Goal: Task Accomplishment & Management: Complete application form

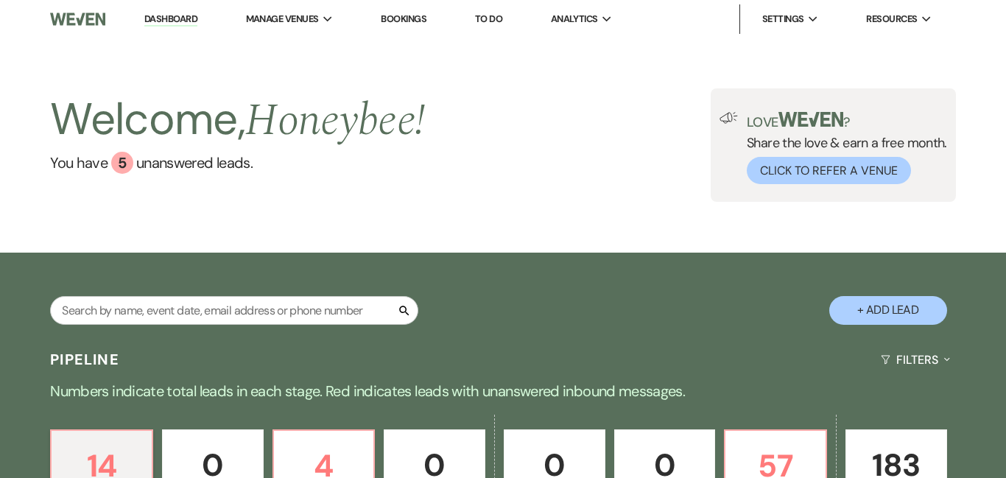
click at [872, 304] on button "+ Add Lead" at bounding box center [888, 310] width 118 height 29
select select "774"
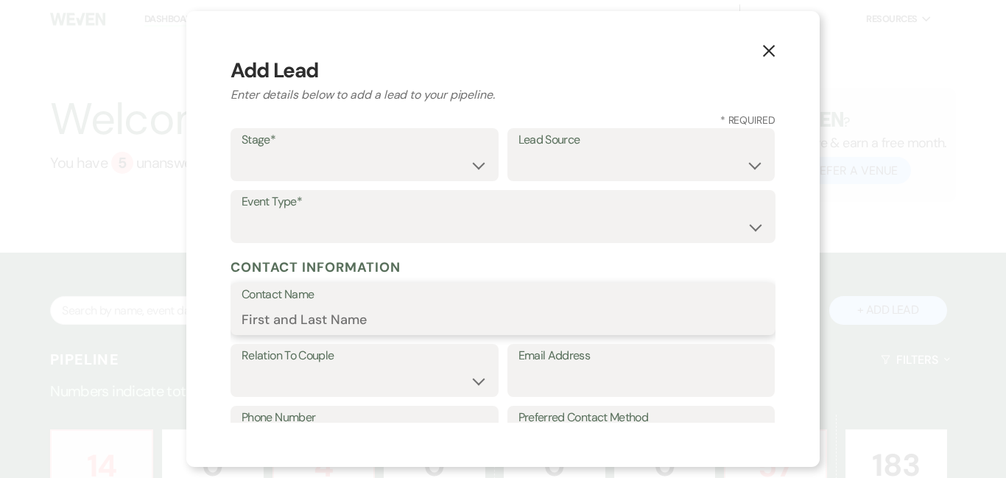
click at [457, 314] on input "Contact Name" at bounding box center [502, 319] width 523 height 29
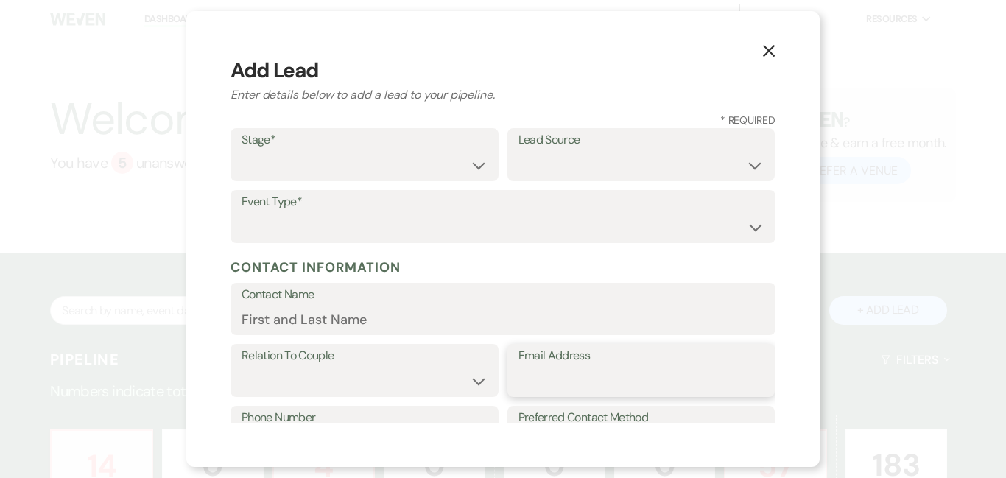
click at [570, 378] on input "Email Address" at bounding box center [641, 381] width 246 height 29
type input "[EMAIL_ADDRESS][DOMAIN_NAME]"
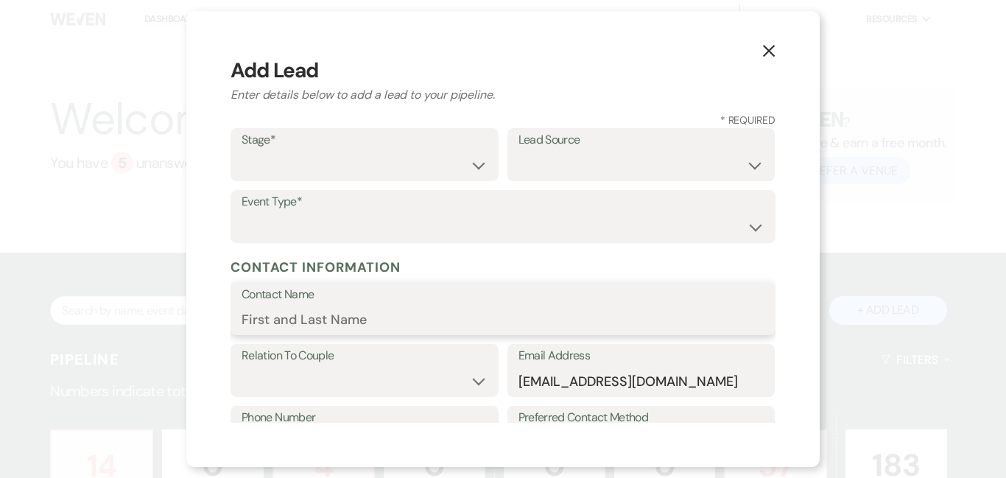
click at [322, 317] on input "Contact Name" at bounding box center [502, 319] width 523 height 29
type input "[PERSON_NAME][MEDICAL_DATA]"
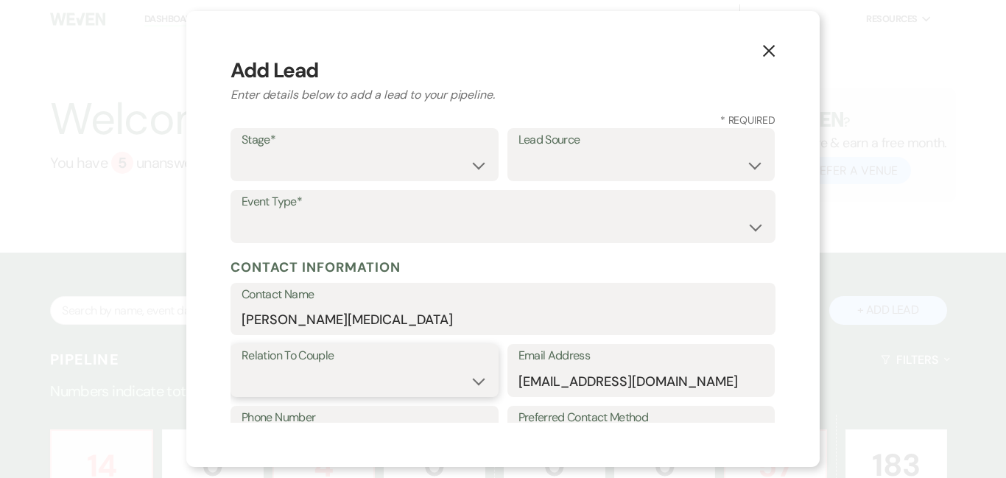
click at [375, 376] on select "Couple Planner Parent of Couple Family Member Friend Other" at bounding box center [364, 381] width 246 height 29
select select "1"
click at [241, 367] on select "Couple Planner Parent of Couple Family Member Friend Other" at bounding box center [364, 381] width 246 height 29
click at [348, 183] on div "Stage* Inquiry Follow Up Tour Requested Tour Confirmed Toured Proposal Sent Boo…" at bounding box center [502, 190] width 545 height 124
click at [399, 178] on select "Inquiry Follow Up Tour Requested Tour Confirmed Toured Proposal Sent Booked Lost" at bounding box center [364, 165] width 246 height 29
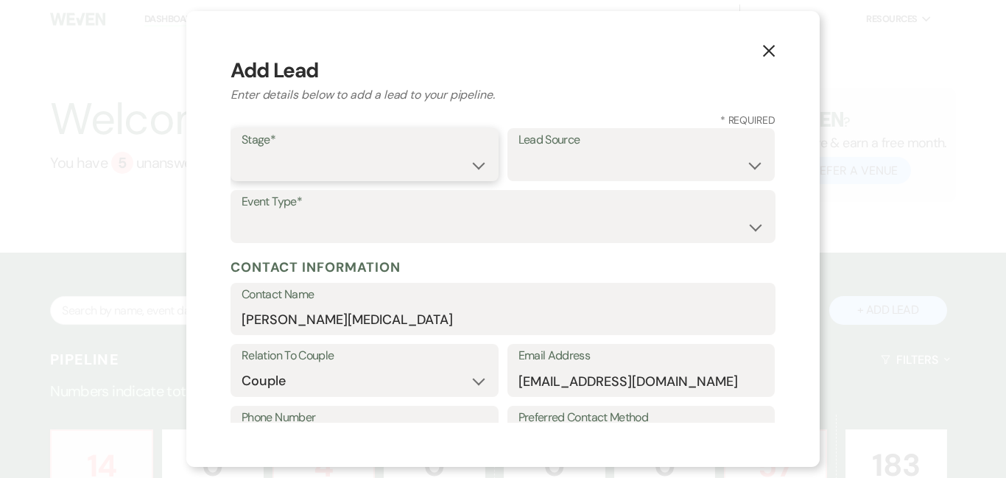
select select "6"
click at [241, 151] on select "Inquiry Follow Up Tour Requested Tour Confirmed Toured Proposal Sent Booked Lost" at bounding box center [364, 165] width 246 height 29
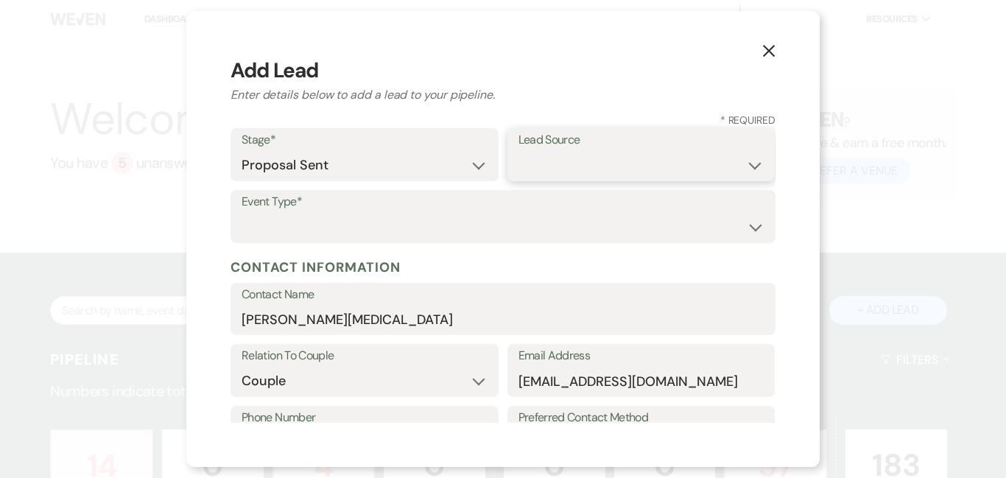
click at [607, 165] on select "Weven Venue Website Instagram Facebook Pinterest Google The Knot Wedding Wire H…" at bounding box center [641, 165] width 246 height 29
select select "8"
click at [518, 151] on select "Weven Venue Website Instagram Facebook Pinterest Google The Knot Wedding Wire H…" at bounding box center [641, 165] width 246 height 29
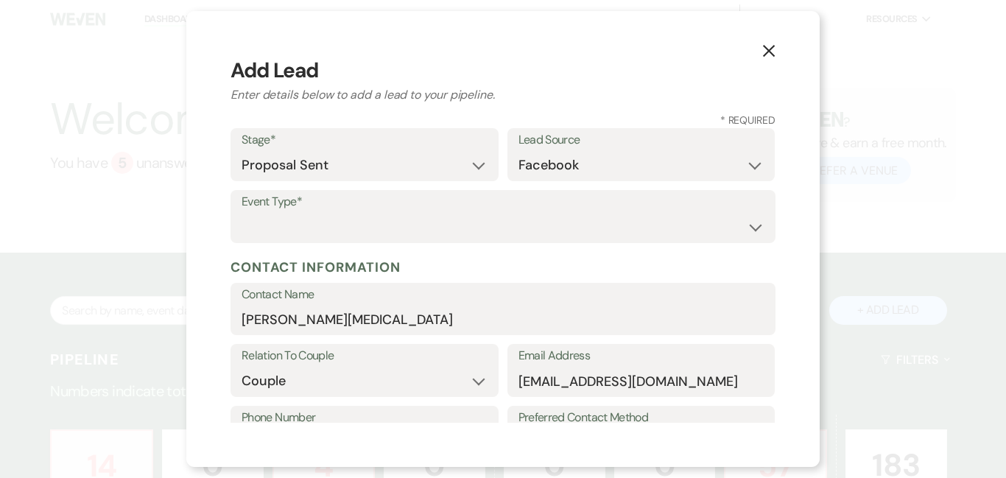
click at [555, 275] on h5 "Contact Information" at bounding box center [502, 267] width 545 height 22
click at [799, 263] on div "X Add Lead Enter details below to add a lead to your pipeline. * Required Stage…" at bounding box center [502, 239] width 633 height 456
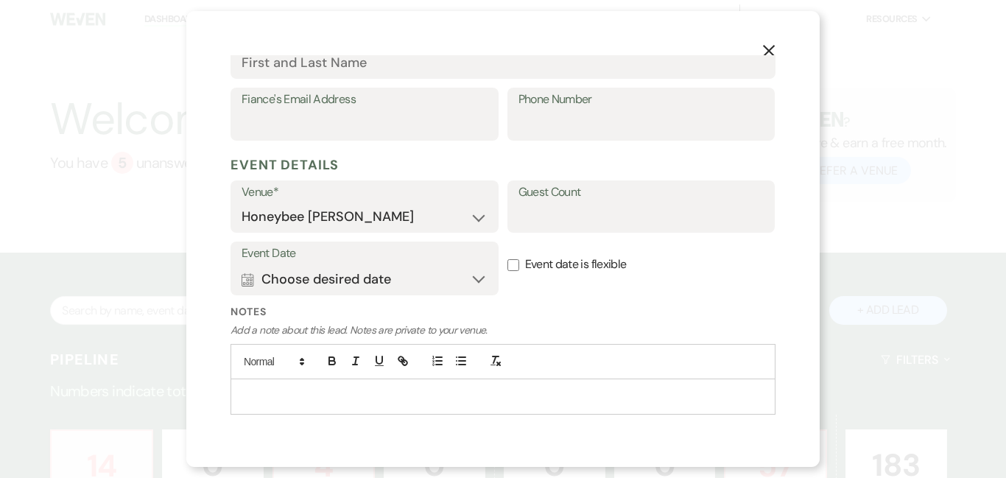
scroll to position [473, 0]
click at [676, 213] on input "Guest Count" at bounding box center [641, 214] width 246 height 29
type input "70"
click at [413, 253] on label "Event Date" at bounding box center [364, 251] width 246 height 21
click at [398, 278] on button "Calendar Choose desired date Expand" at bounding box center [364, 276] width 246 height 29
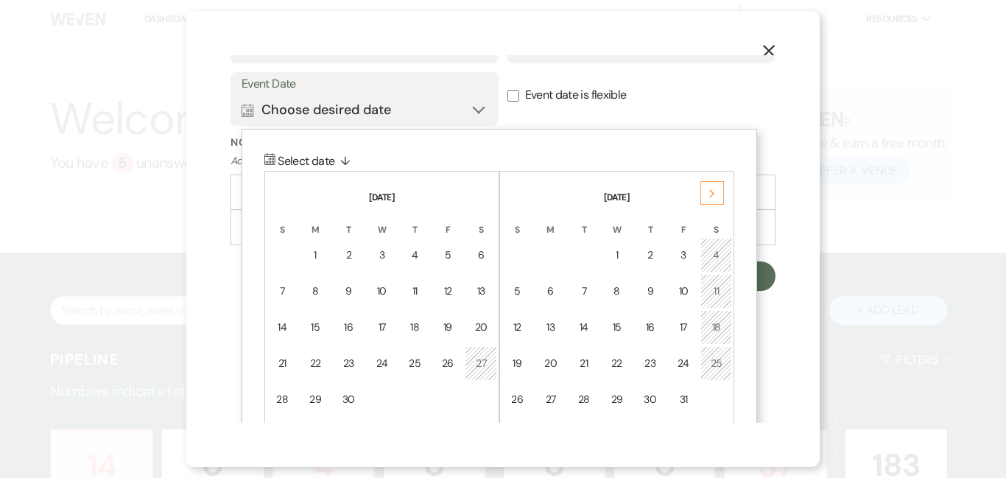
scroll to position [644, 0]
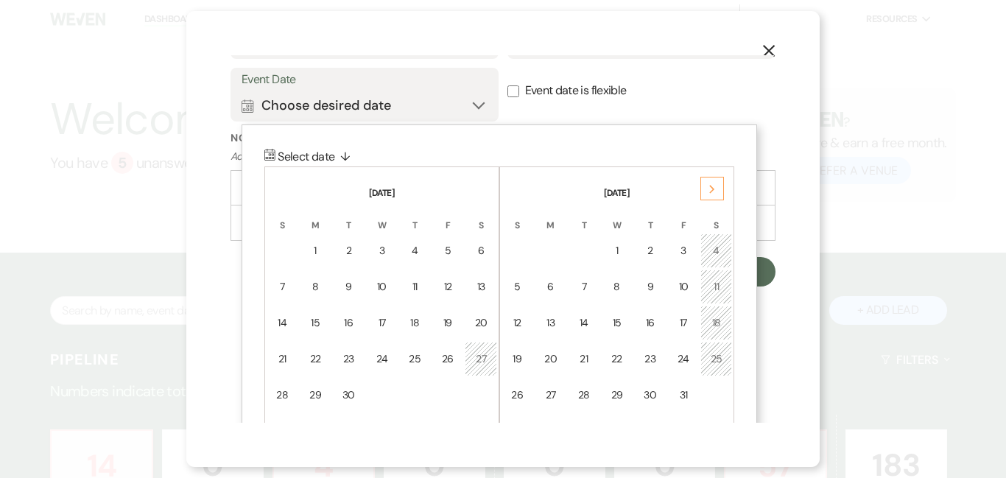
click at [710, 191] on use at bounding box center [711, 189] width 5 height 8
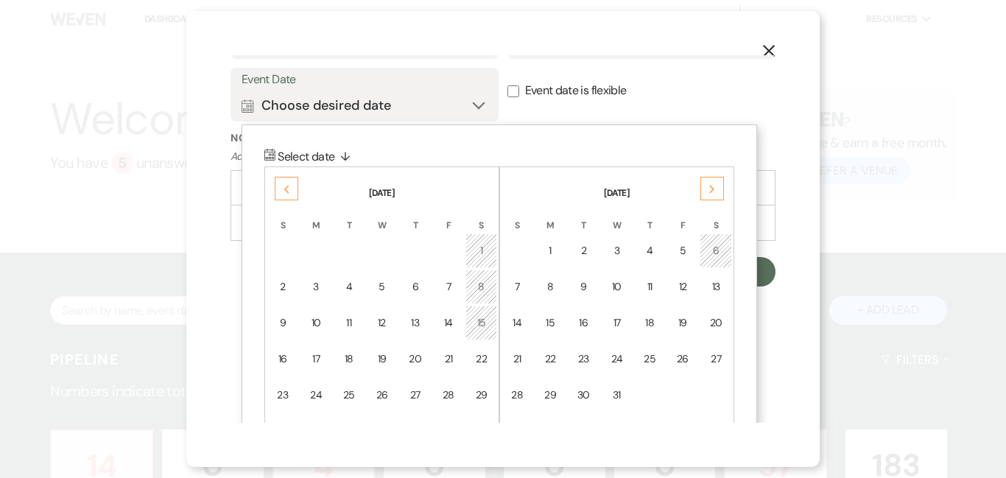
click at [710, 191] on use at bounding box center [711, 189] width 5 height 8
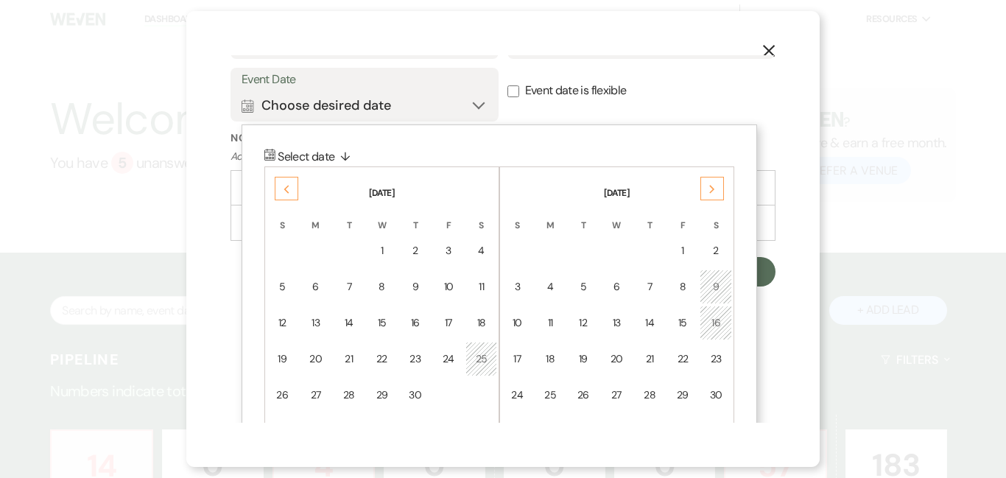
click at [710, 191] on use at bounding box center [711, 189] width 5 height 8
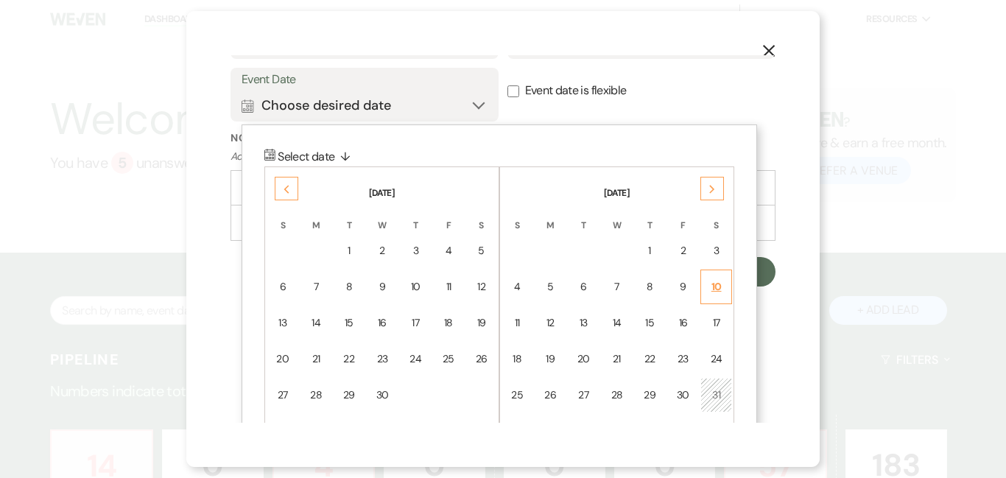
click at [724, 293] on td "10" at bounding box center [716, 286] width 32 height 35
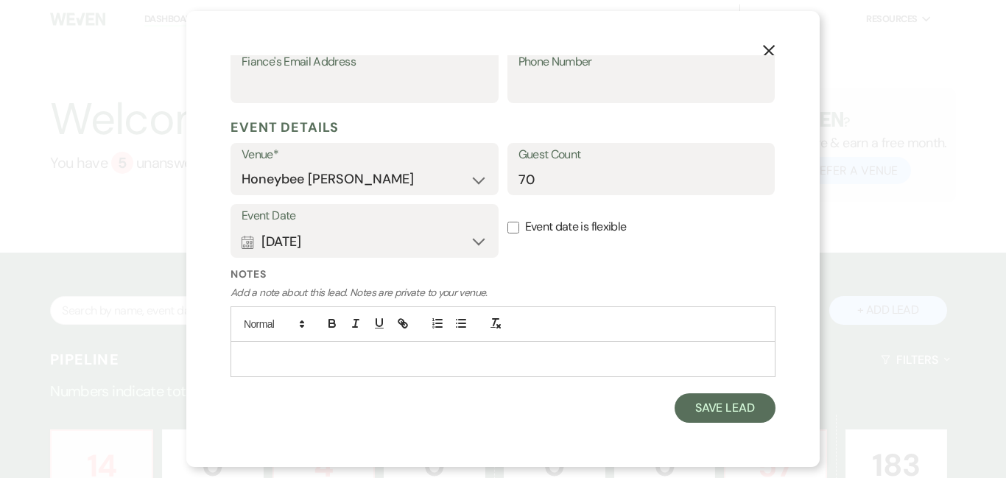
scroll to position [507, 0]
click at [704, 418] on button "Save Lead" at bounding box center [724, 408] width 101 height 29
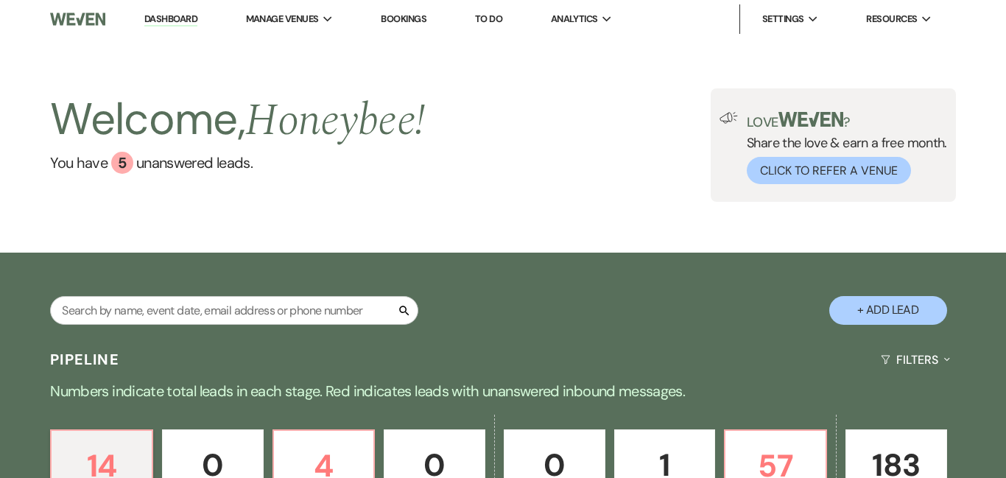
click at [683, 445] on p "1" at bounding box center [664, 464] width 82 height 49
select select "6"
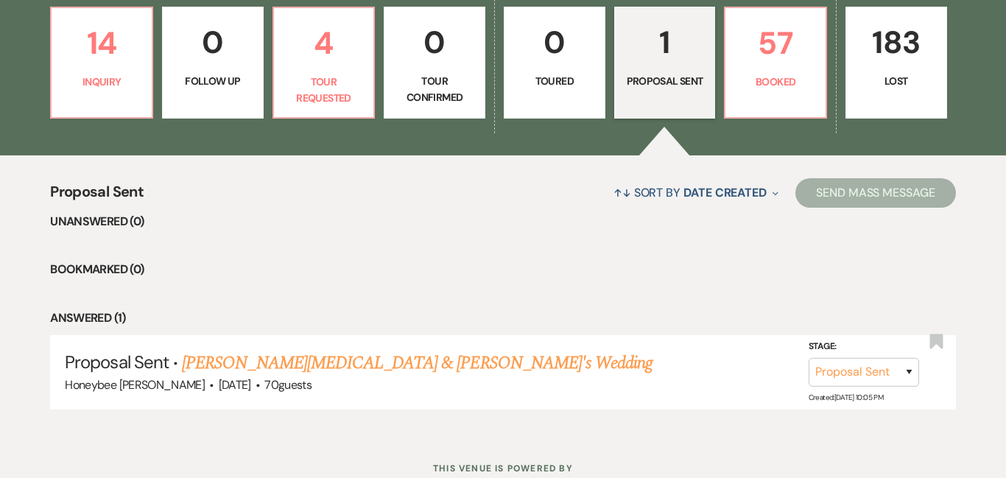
scroll to position [470, 0]
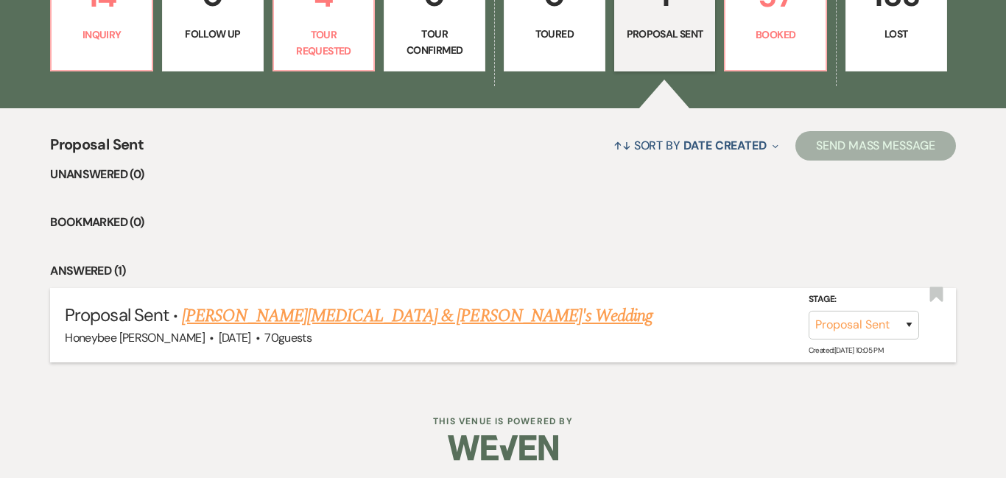
click at [365, 309] on link "[PERSON_NAME][MEDICAL_DATA] & [PERSON_NAME]'s Wedding" at bounding box center [417, 316] width 470 height 26
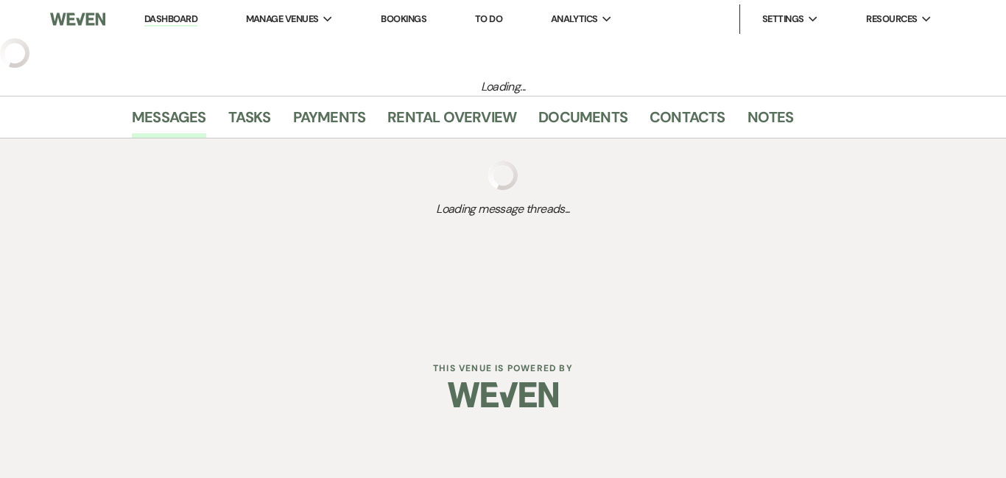
select select "6"
select select "8"
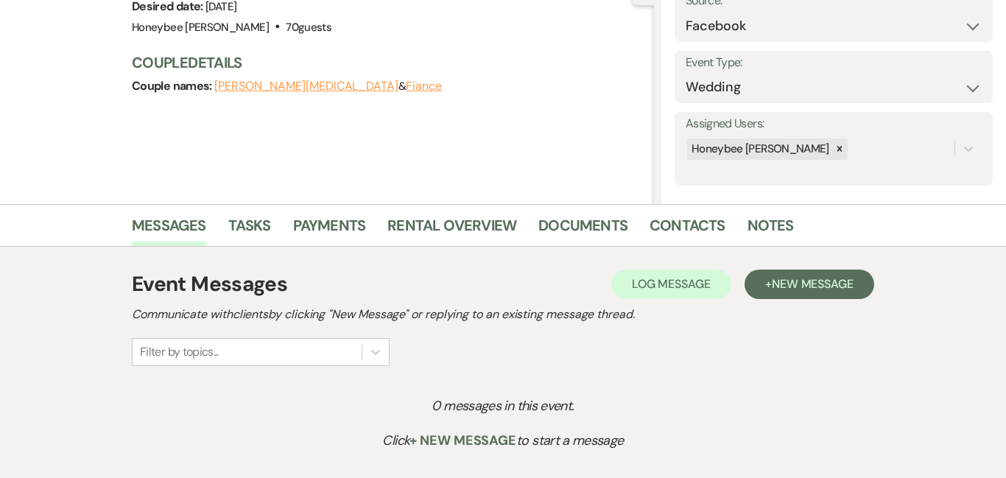
scroll to position [168, 0]
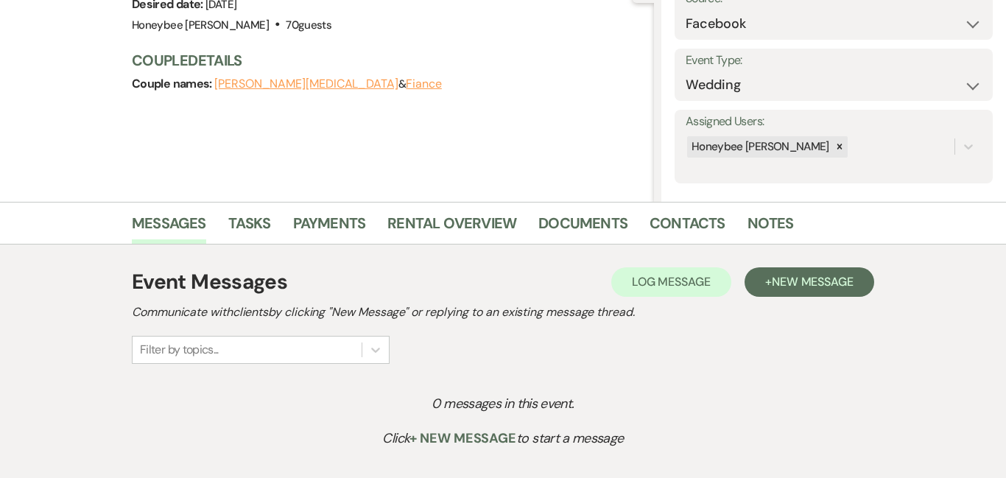
click at [796, 297] on div "Event Messages Log Log Message + New Message" at bounding box center [503, 281] width 742 height 31
click at [799, 293] on button "+ New Message" at bounding box center [809, 281] width 130 height 29
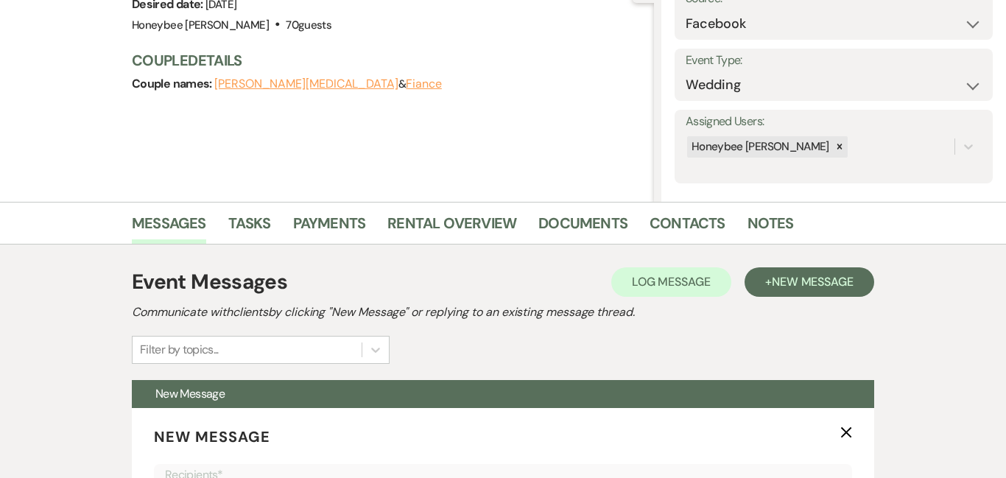
click at [815, 327] on div "Event Messages Log Log Message + New Message Communicate with clients by clicki…" at bounding box center [503, 314] width 742 height 97
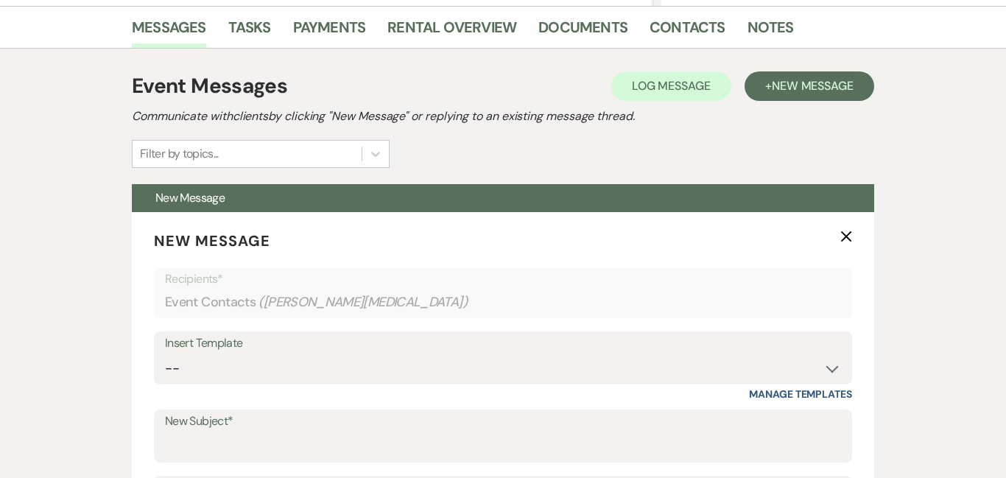
scroll to position [403, 0]
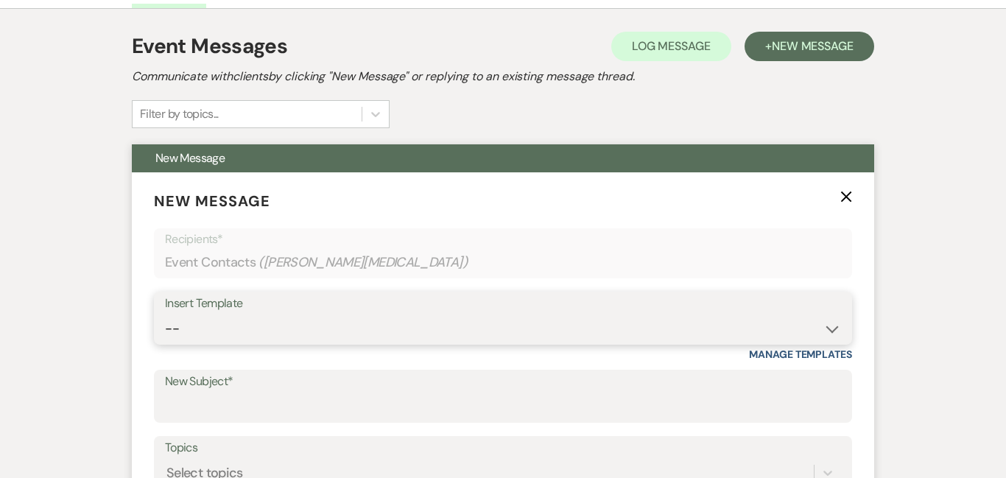
click at [476, 317] on select "-- Weven Planning Portal Introduction (Booked Events) Initial Inquiry Response …" at bounding box center [503, 328] width 676 height 29
select select "978"
click at [165, 314] on select "-- Weven Planning Portal Introduction (Booked Events) Initial Inquiry Response …" at bounding box center [503, 328] width 676 height 29
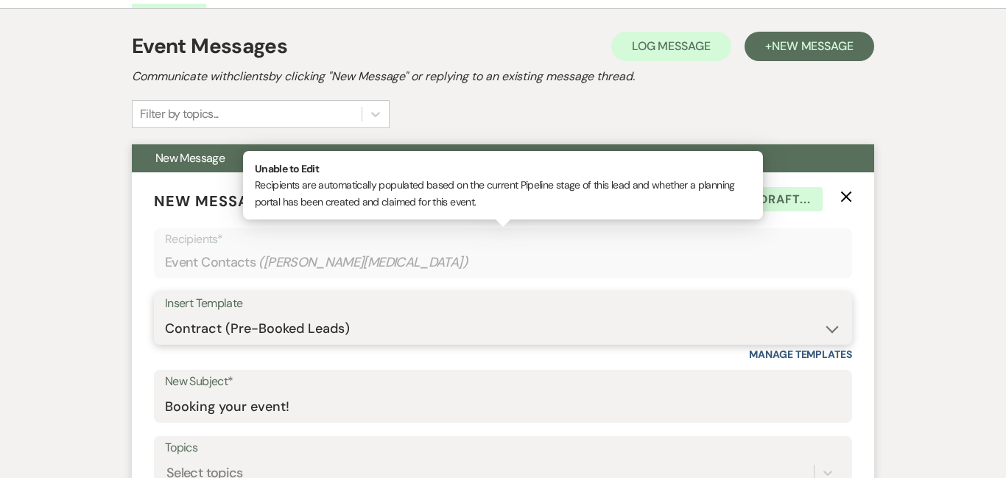
type input "Booking your event!"
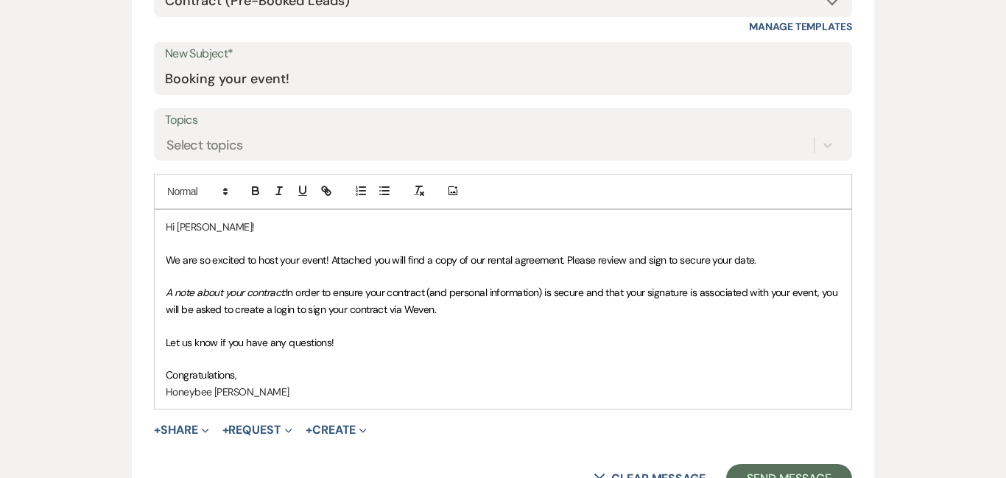
scroll to position [757, 0]
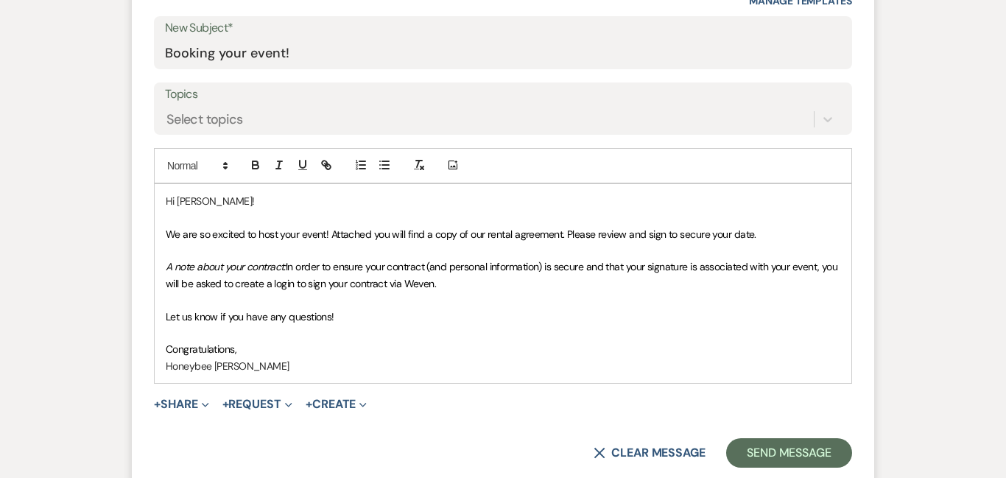
click at [508, 272] on p "A note about your contract: In order to ensure your contract (and personal info…" at bounding box center [503, 274] width 674 height 33
click at [662, 236] on span "We are so excited to host your event! Attached you will find a copy of our rent…" at bounding box center [461, 233] width 590 height 13
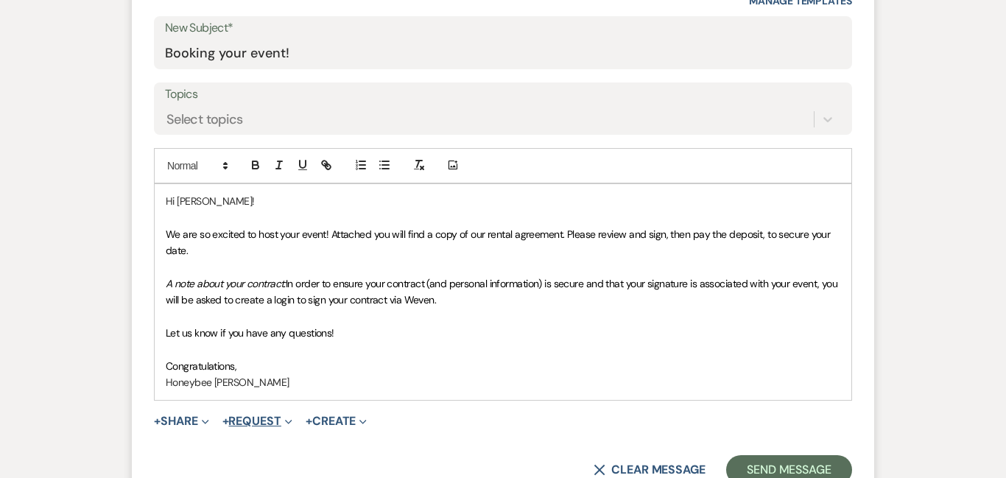
click at [263, 425] on button "+ Request Expand" at bounding box center [257, 421] width 70 height 12
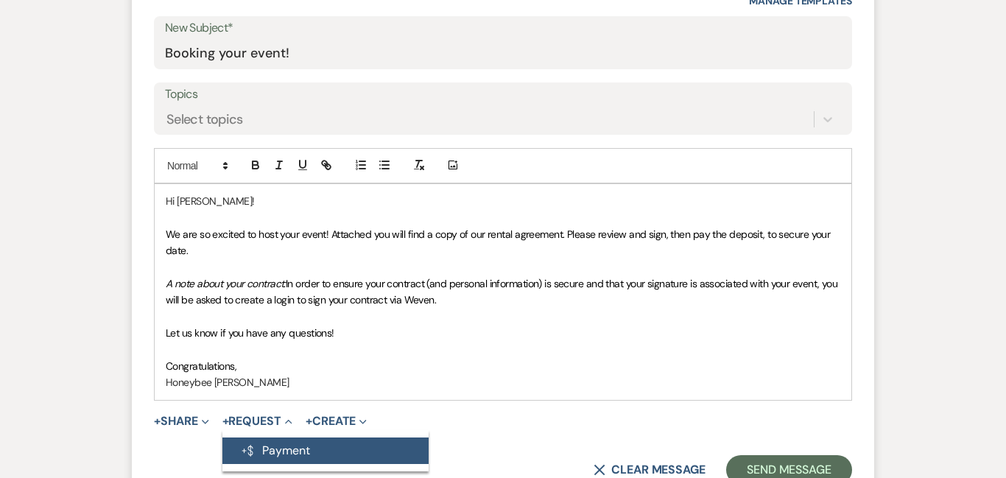
click at [267, 448] on button "Generate Payment Payment" at bounding box center [325, 450] width 206 height 26
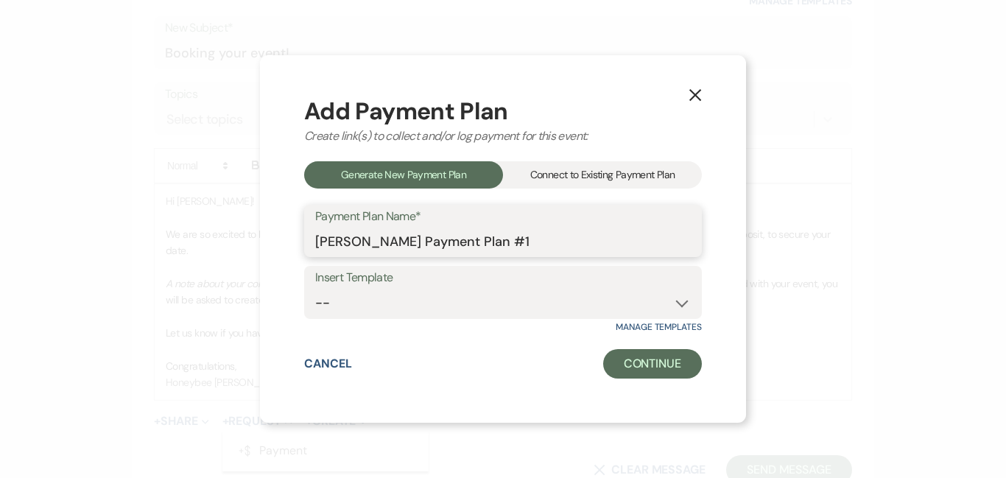
click at [544, 247] on input "[PERSON_NAME] Payment Plan #1" at bounding box center [502, 241] width 375 height 29
type input "Deposit"
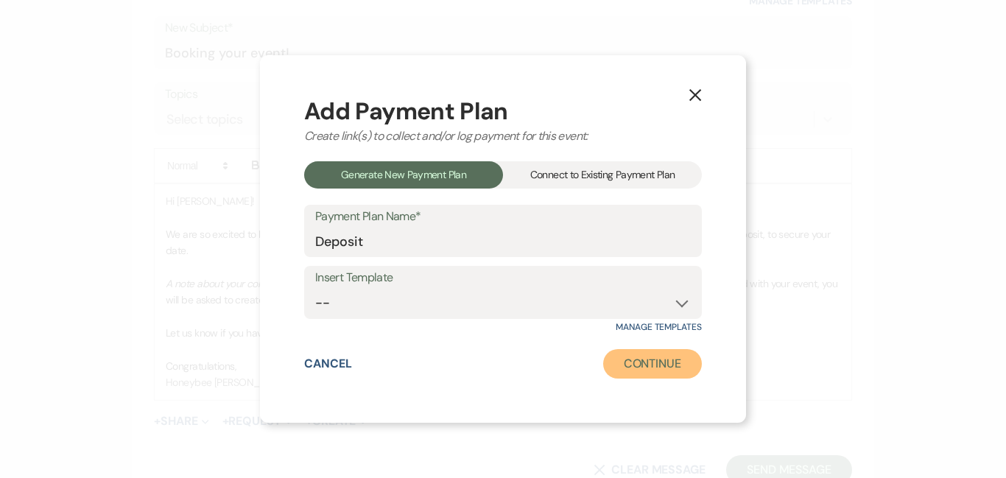
click at [623, 369] on button "Continue" at bounding box center [652, 363] width 99 height 29
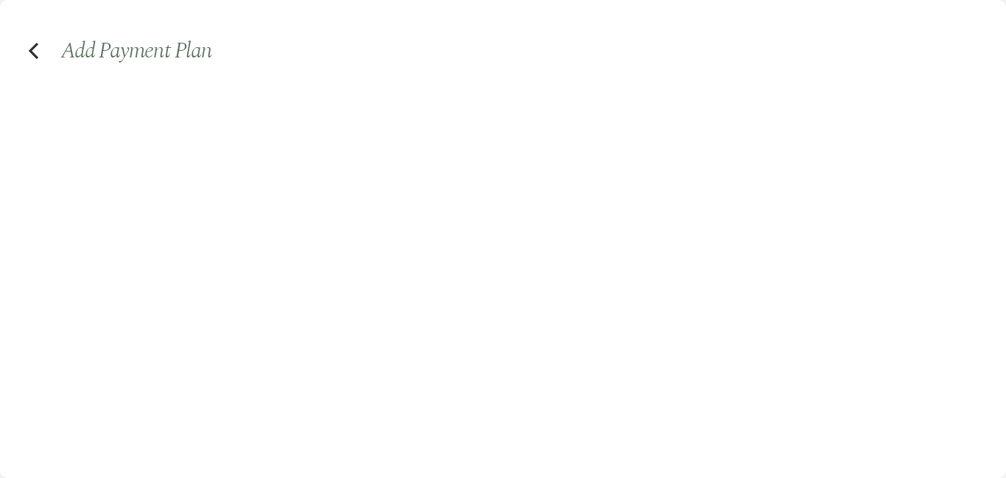
select select "2"
select select "percentage"
select select "false"
select select "client"
select select "weeks"
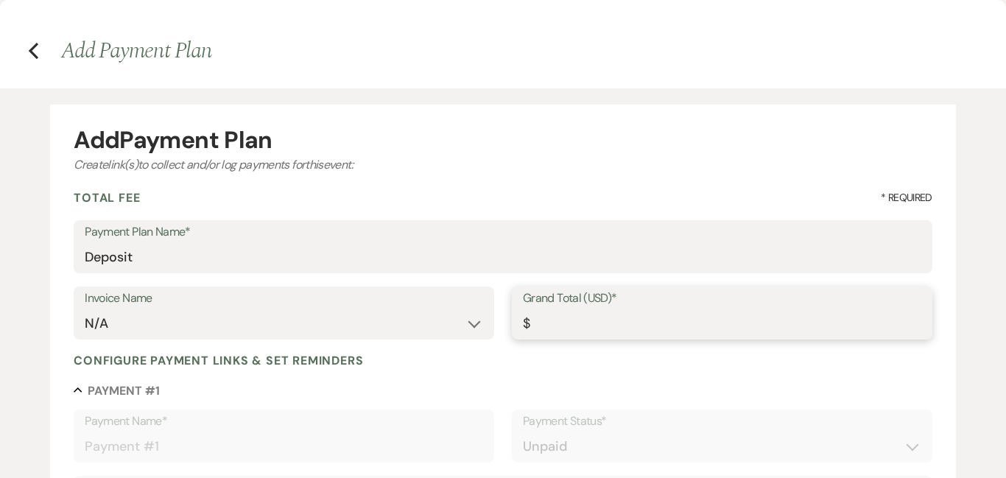
click at [625, 333] on input "Grand Total (USD)*" at bounding box center [722, 323] width 398 height 29
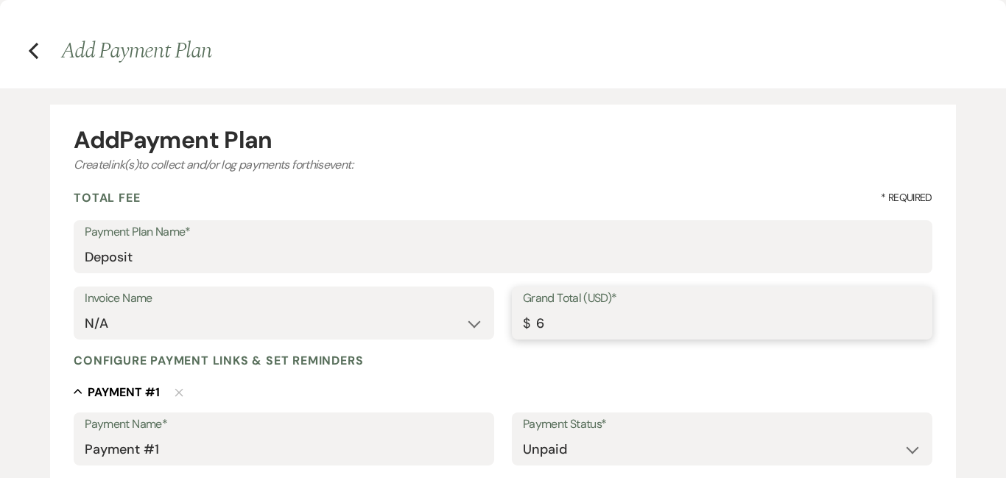
type input "68"
type input "68.00"
type input "689"
type input "689.00"
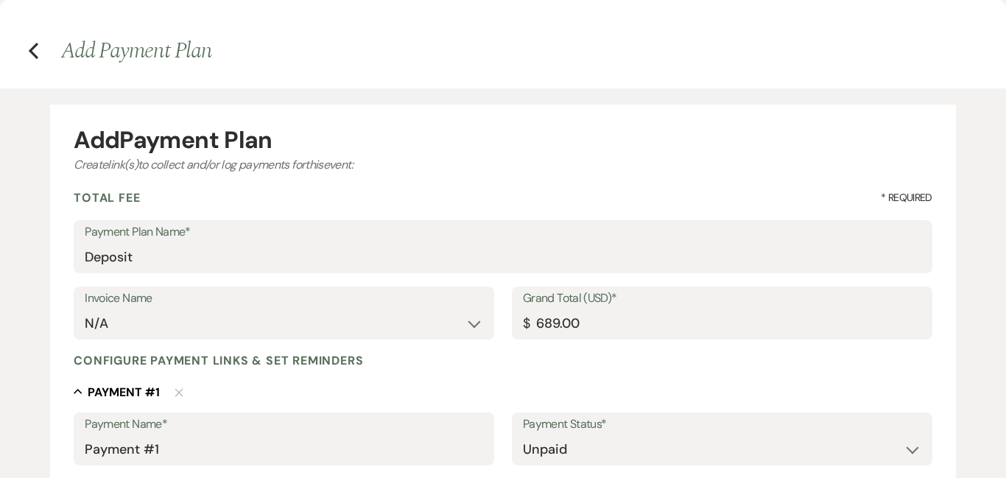
click at [604, 367] on div "Configure payment links & set reminders" at bounding box center [503, 360] width 858 height 15
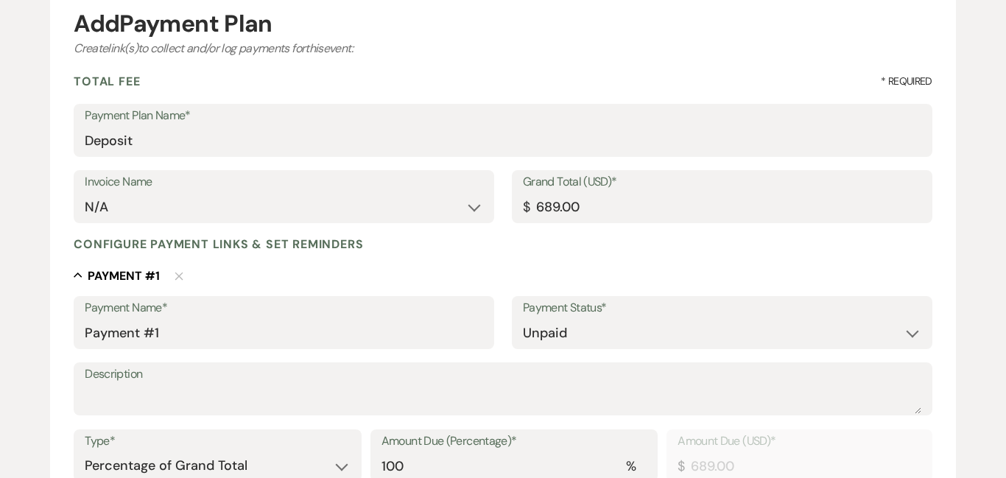
scroll to position [118, 0]
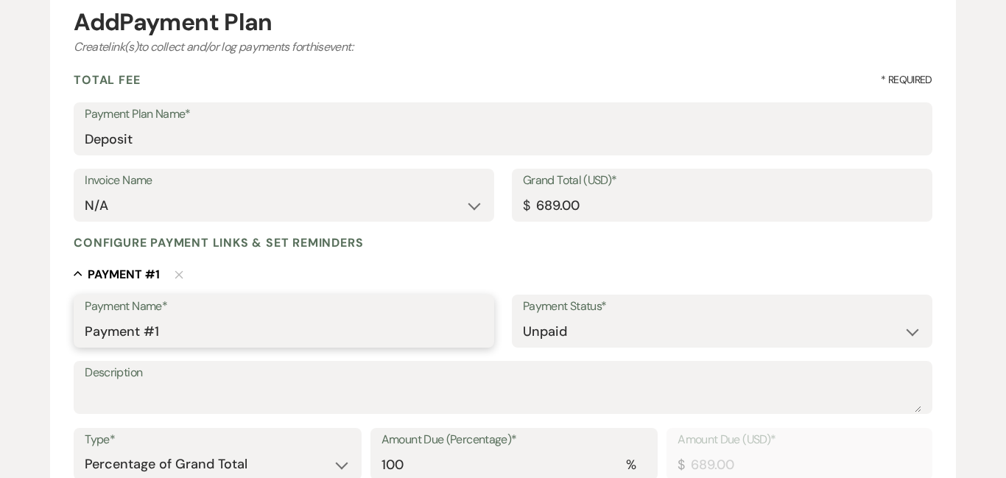
click at [374, 331] on input "Payment #1" at bounding box center [284, 331] width 398 height 29
type input "Deposit + Tax"
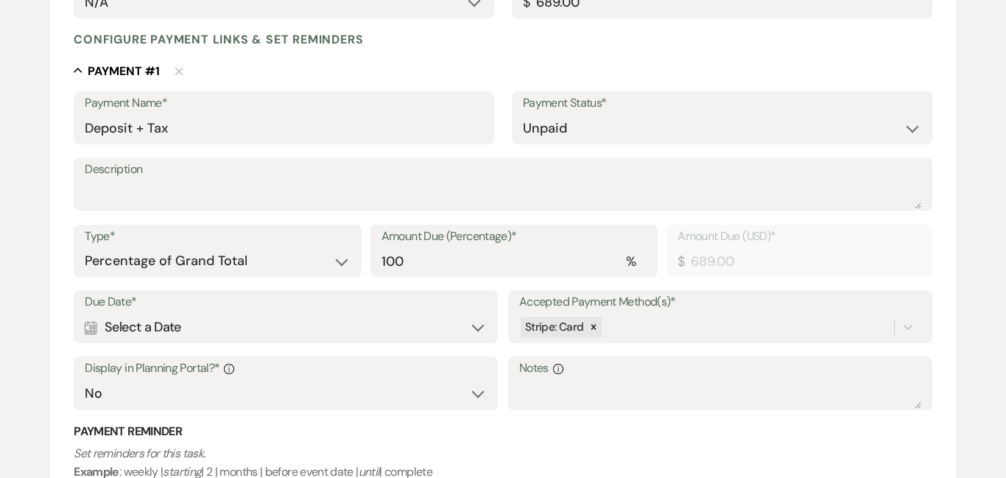
scroll to position [324, 0]
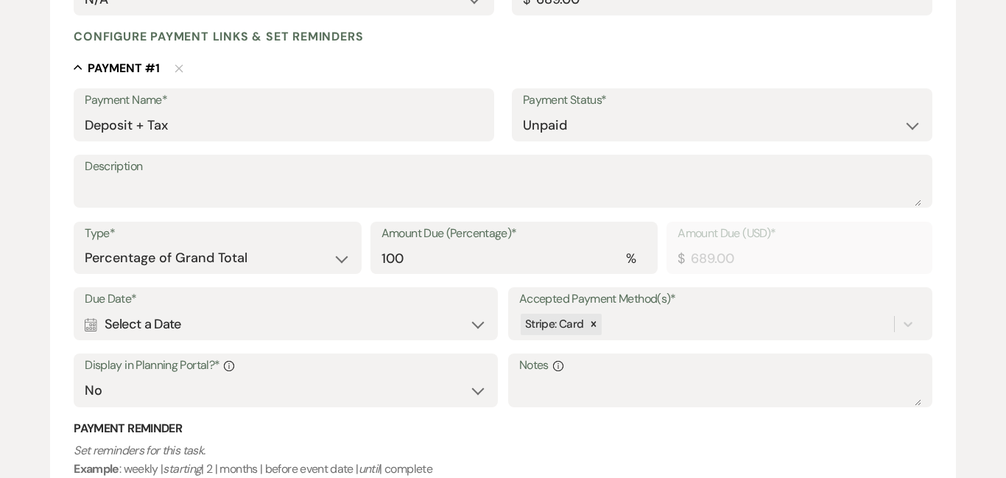
click at [370, 312] on div "Calendar Select a Date Expand" at bounding box center [286, 324] width 402 height 29
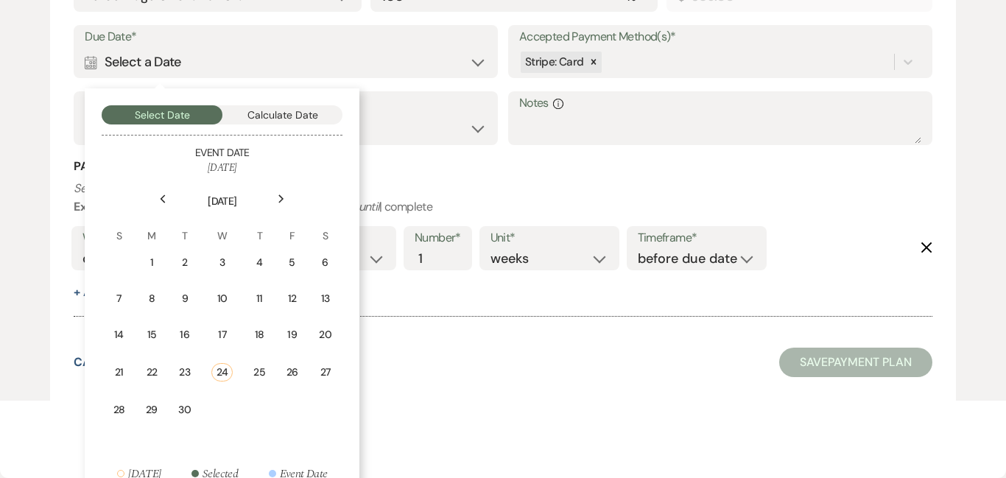
scroll to position [589, 0]
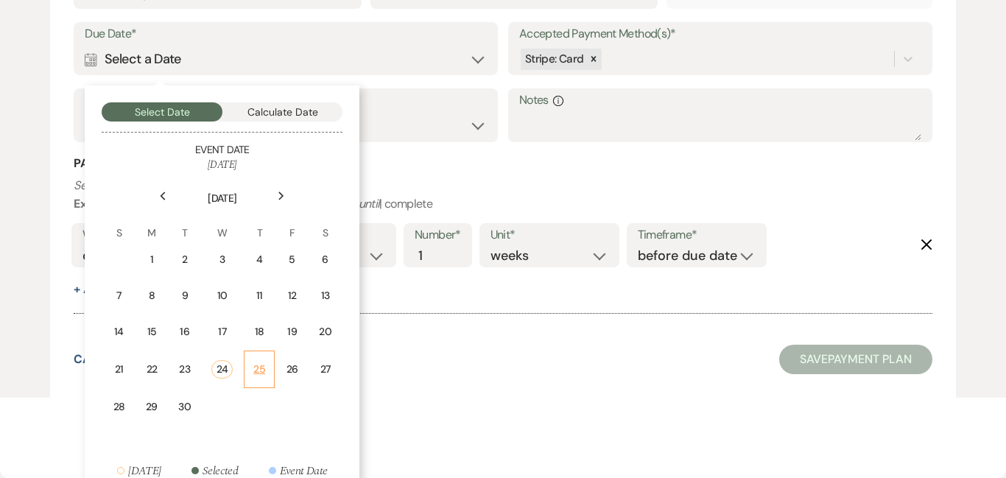
click at [267, 366] on td "25" at bounding box center [259, 369] width 31 height 38
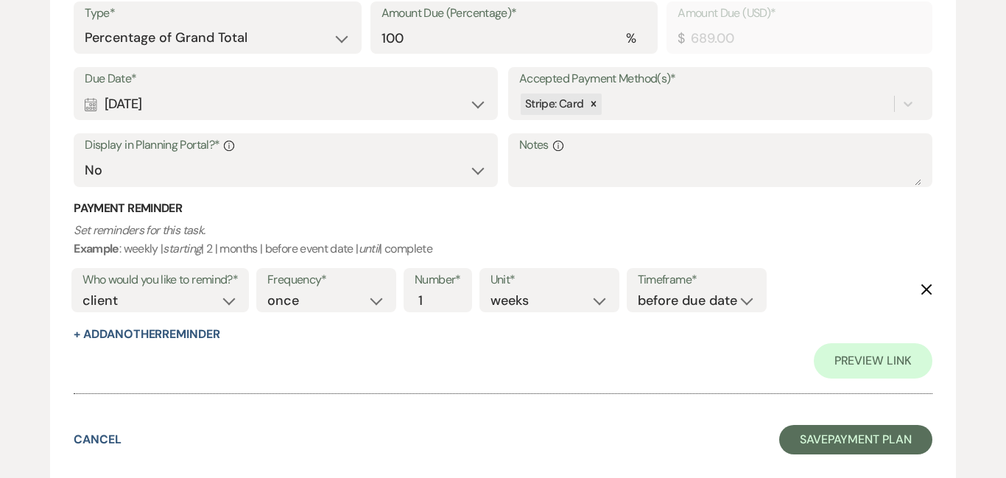
scroll to position [544, 0]
click at [923, 293] on icon "Delete" at bounding box center [926, 289] width 12 height 12
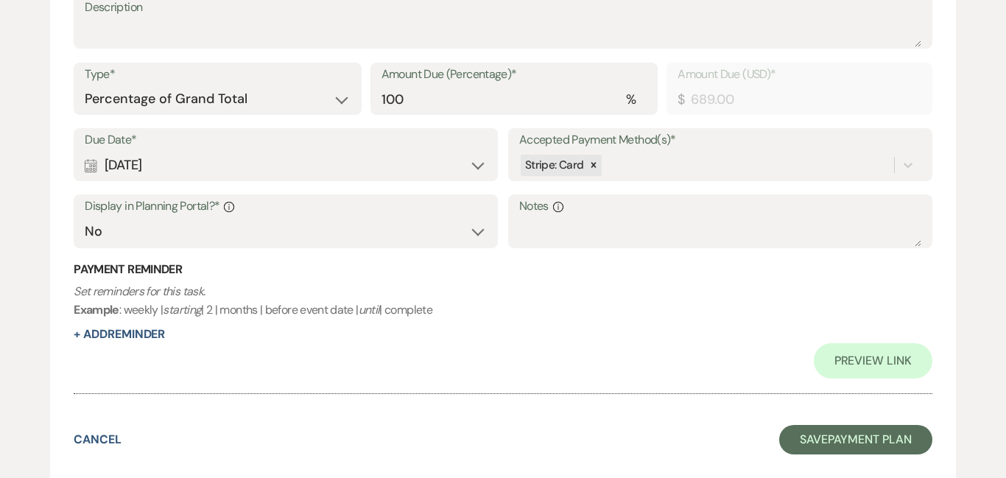
scroll to position [483, 0]
click at [841, 429] on button "Save Payment Plan" at bounding box center [855, 439] width 153 height 29
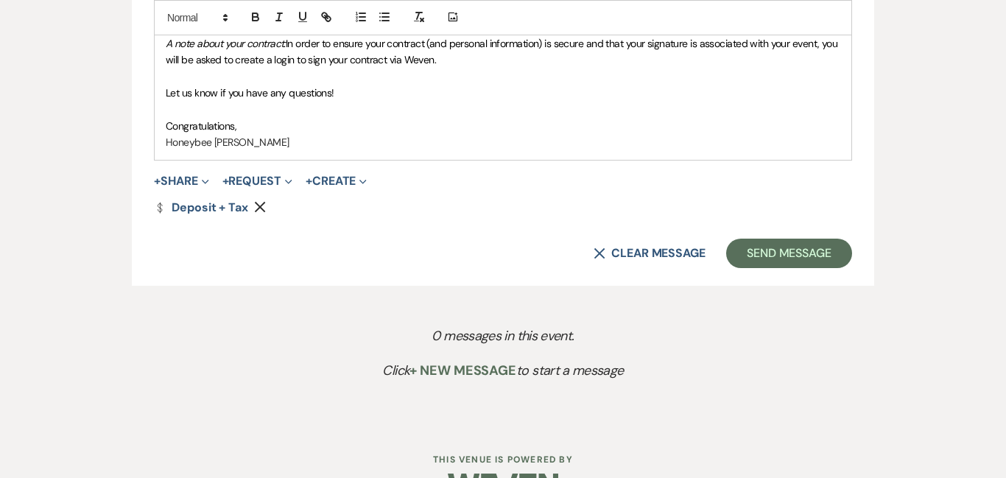
scroll to position [1039, 0]
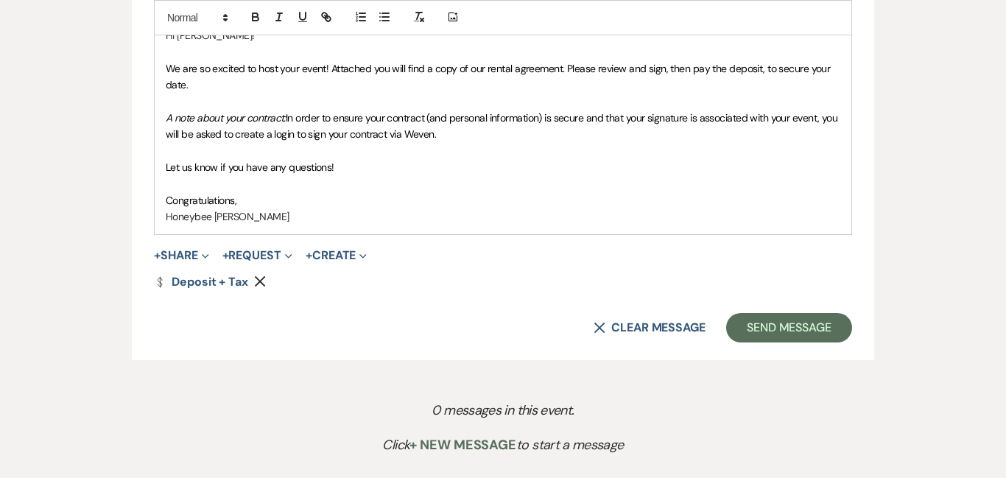
scroll to position [921, 0]
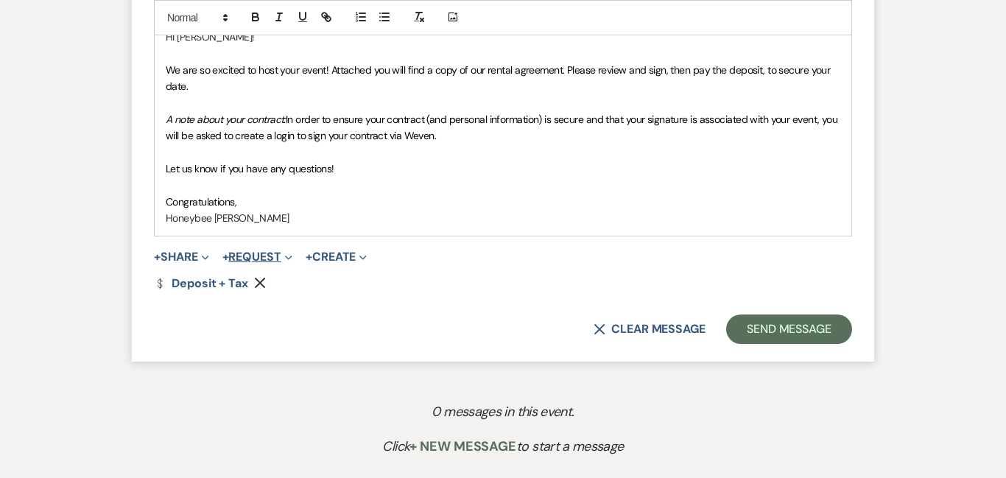
click at [259, 251] on button "+ Request Expand" at bounding box center [257, 257] width 70 height 12
click at [166, 256] on button "+ Share Expand" at bounding box center [181, 257] width 55 height 12
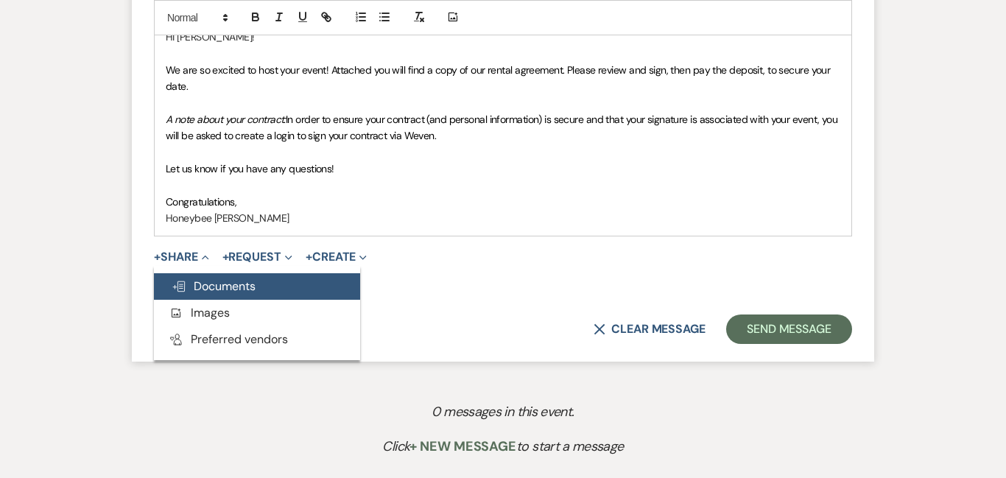
click at [194, 297] on button "Doc Upload Documents" at bounding box center [257, 286] width 206 height 26
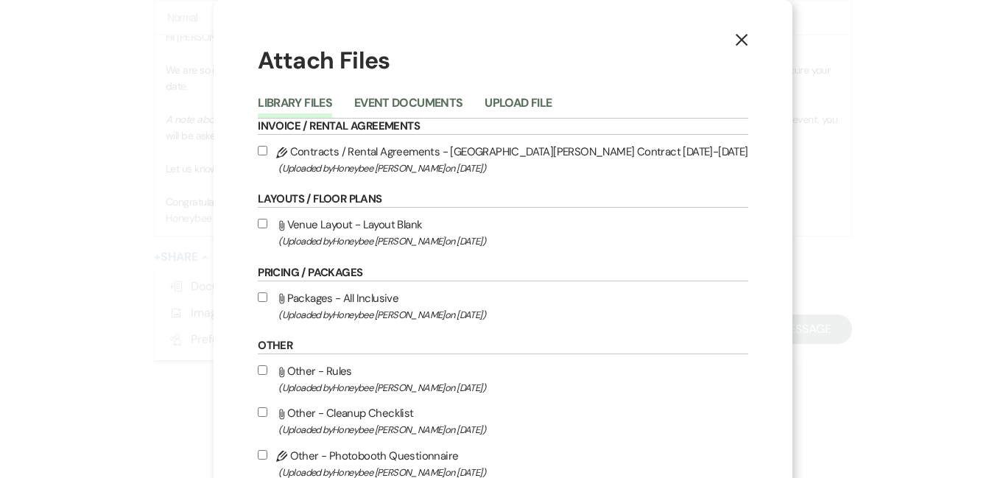
click at [294, 157] on label "Pencil Contracts / Rental Agreements - Honeybee [PERSON_NAME] Contract [DATE]-[…" at bounding box center [503, 159] width 490 height 35
click at [267, 155] on input "Pencil Contracts / Rental Agreements - Honeybee [PERSON_NAME] Contract [DATE]-[…" at bounding box center [263, 151] width 10 height 10
click at [294, 157] on label "Pencil Contracts / Rental Agreements - Honeybee [PERSON_NAME] Contract [DATE]-[…" at bounding box center [503, 159] width 490 height 35
click at [267, 155] on input "Pencil Contracts / Rental Agreements - Honeybee [PERSON_NAME] Contract [DATE]-[…" at bounding box center [263, 151] width 10 height 10
click at [267, 148] on input "Pencil Contracts / Rental Agreements - Honeybee [PERSON_NAME] Contract [DATE]-[…" at bounding box center [263, 151] width 10 height 10
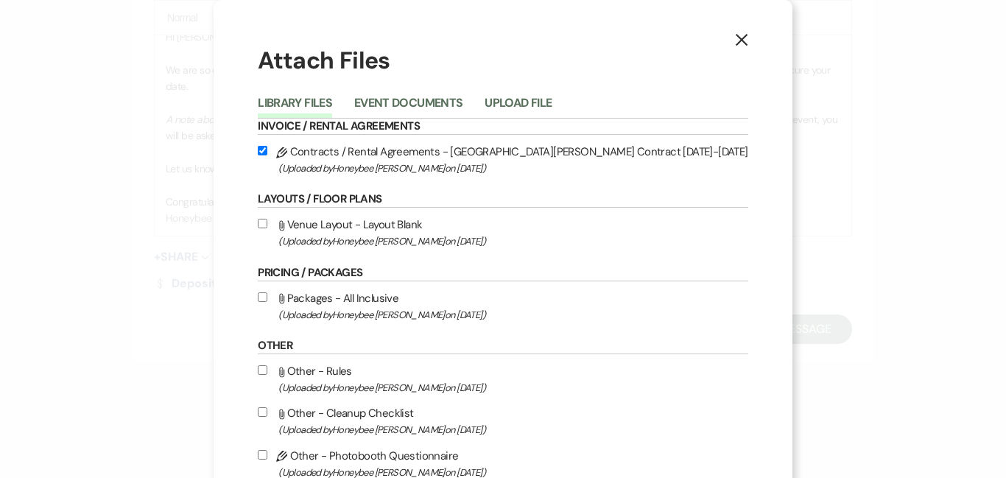
checkbox input "true"
click at [862, 202] on div "X Attach Files Library Files Event Documents Upload File Invoice / Rental Agree…" at bounding box center [503, 239] width 1006 height 478
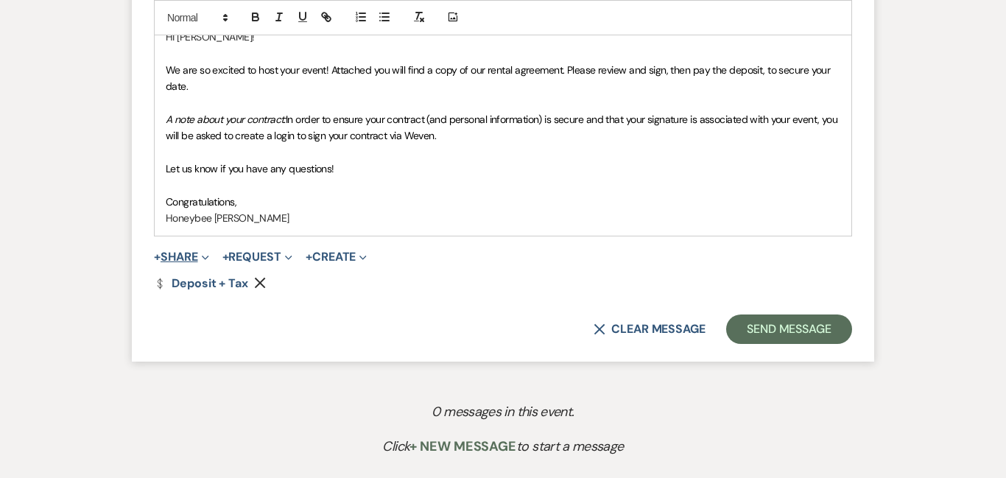
click at [204, 255] on span "Expand" at bounding box center [203, 256] width 11 height 15
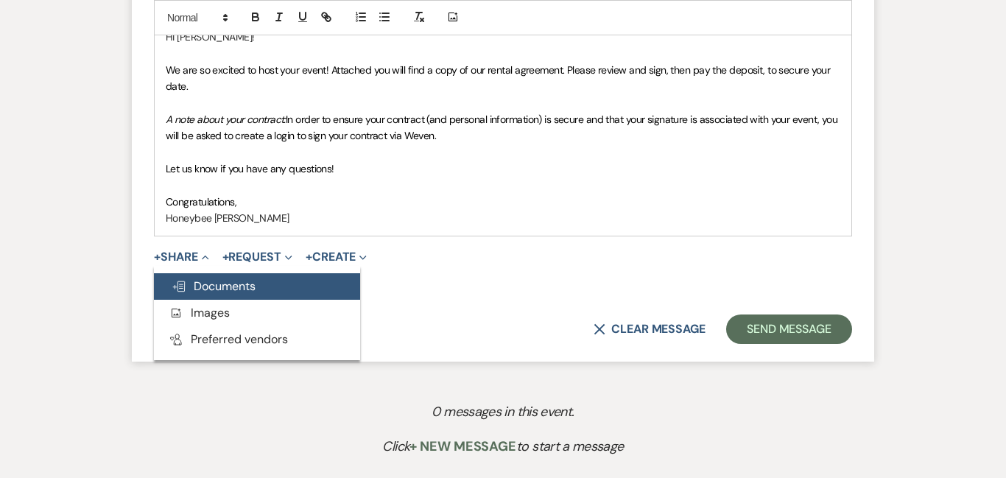
click at [214, 291] on span "Doc Upload Documents" at bounding box center [214, 285] width 84 height 15
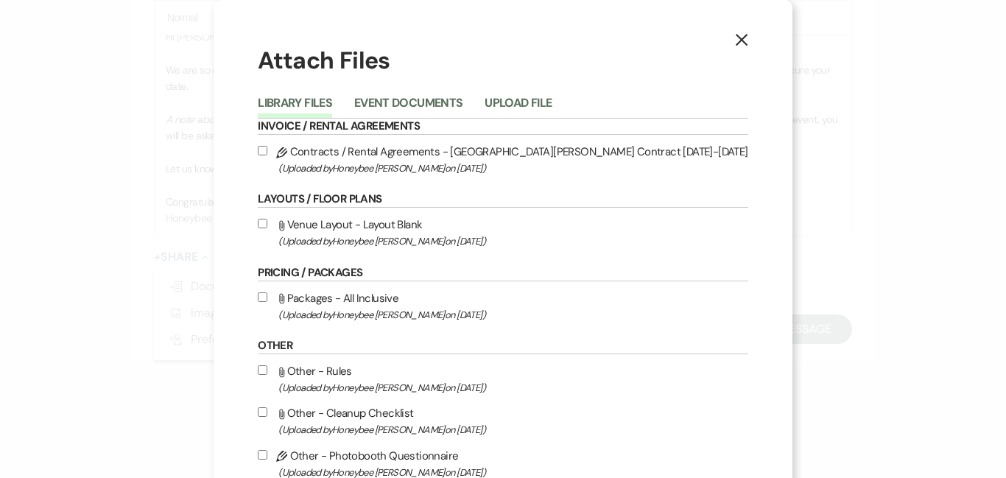
click at [354, 150] on label "Pencil Contracts / Rental Agreements - Honeybee [PERSON_NAME] Contract [DATE]-[…" at bounding box center [503, 159] width 490 height 35
click at [267, 150] on input "Pencil Contracts / Rental Agreements - Honeybee [PERSON_NAME] Contract [DATE]-[…" at bounding box center [263, 151] width 10 height 10
checkbox input "true"
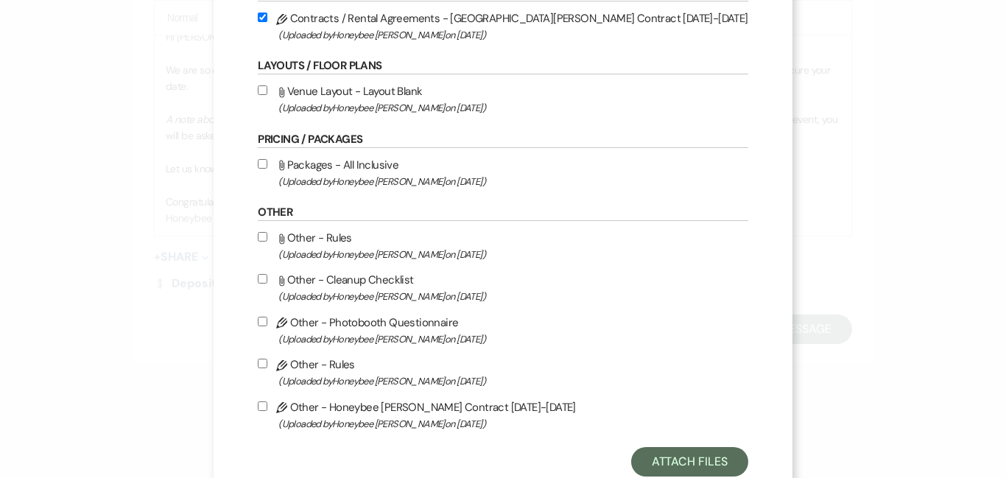
scroll to position [176, 0]
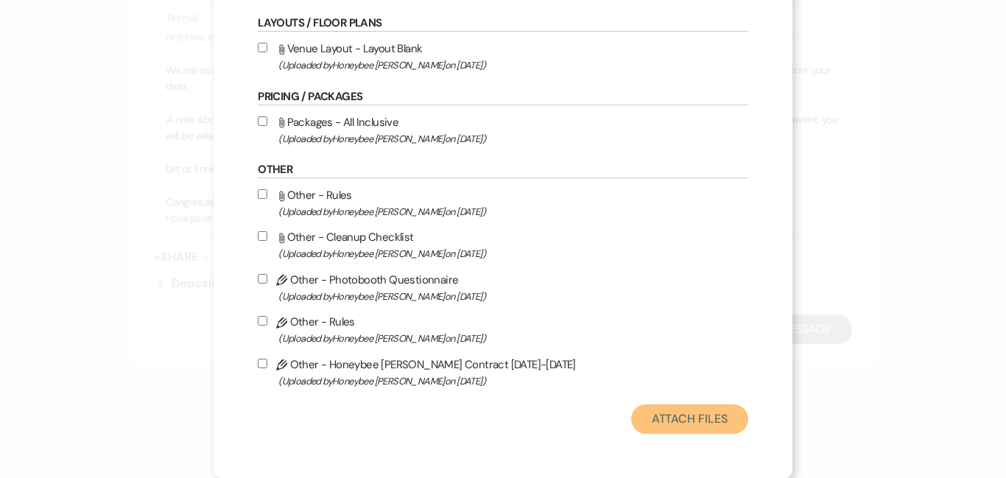
click at [667, 420] on button "Attach Files" at bounding box center [689, 418] width 117 height 29
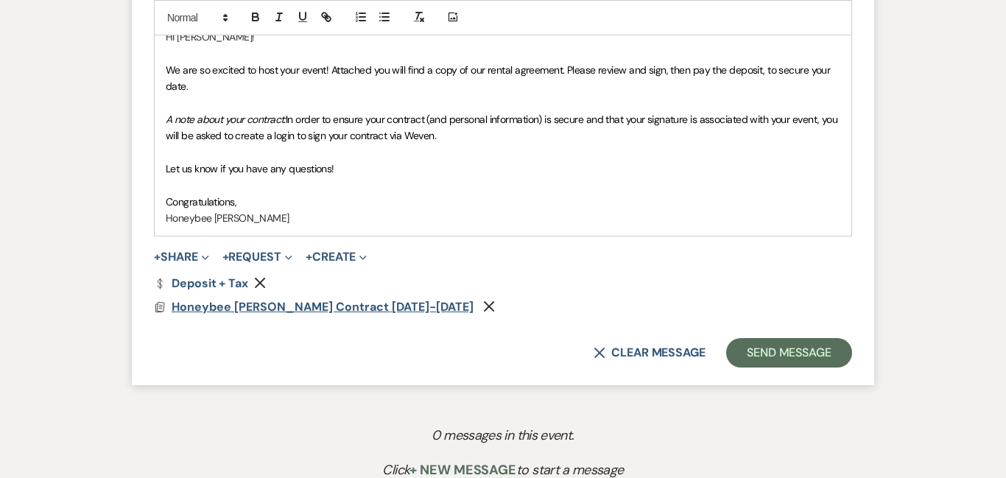
click at [367, 310] on span "Honeybee [PERSON_NAME] Contract [DATE]-[DATE]" at bounding box center [323, 306] width 302 height 15
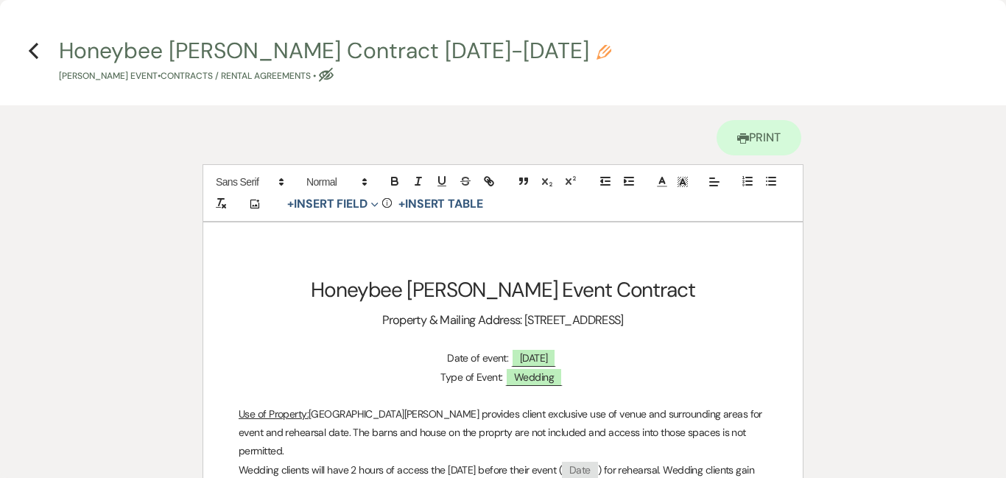
click at [596, 51] on use "button" at bounding box center [603, 52] width 15 height 15
select select "10"
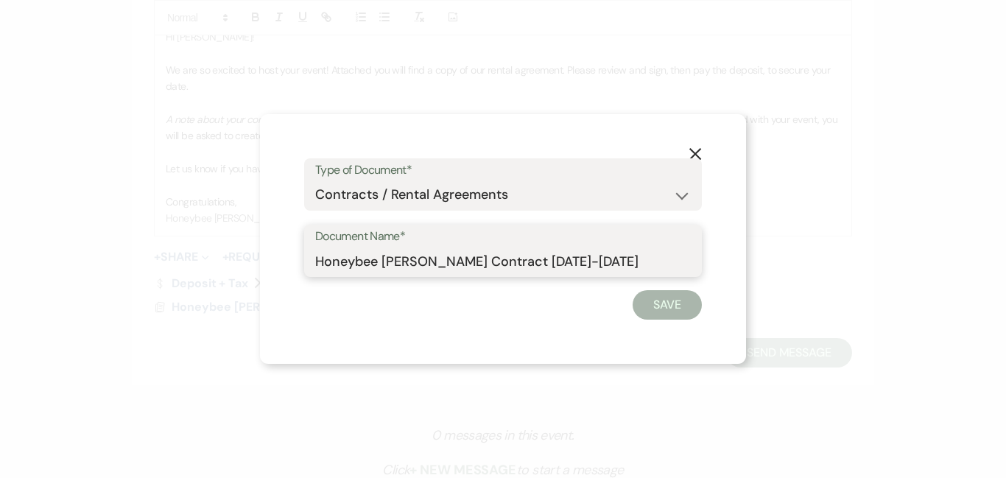
drag, startPoint x: 583, startPoint y: 264, endPoint x: 528, endPoint y: 264, distance: 55.2
click at [528, 264] on input "Honeybee [PERSON_NAME] Contract [DATE]-[DATE]" at bounding box center [502, 261] width 375 height 29
type input "Honeybee [PERSON_NAME] Contract 2025-26"
click at [657, 302] on button "Save" at bounding box center [666, 304] width 69 height 29
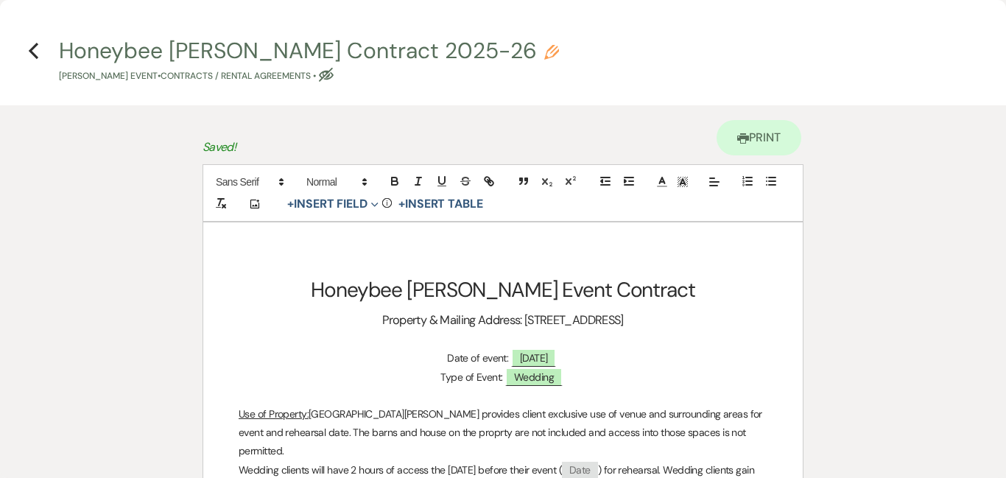
click at [653, 368] on p "Type of Event: ﻿ Wedding ﻿" at bounding box center [502, 377] width 529 height 18
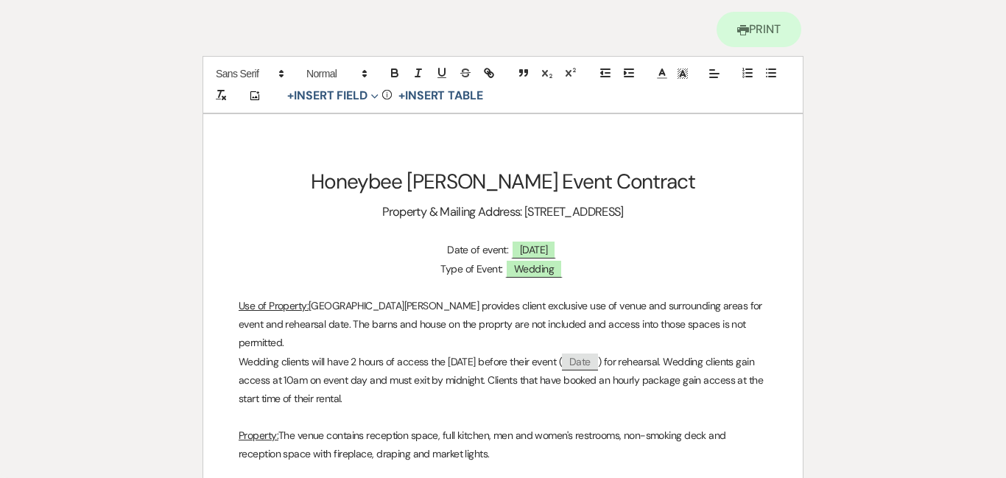
scroll to position [127, 0]
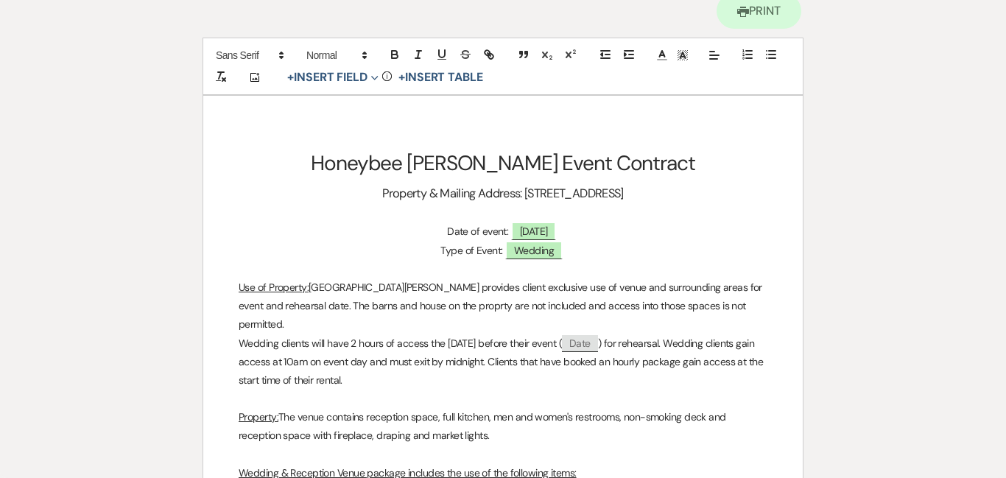
click at [439, 308] on p "Use of Property: [GEOGRAPHIC_DATA][PERSON_NAME] provides client exclusive use o…" at bounding box center [502, 306] width 529 height 56
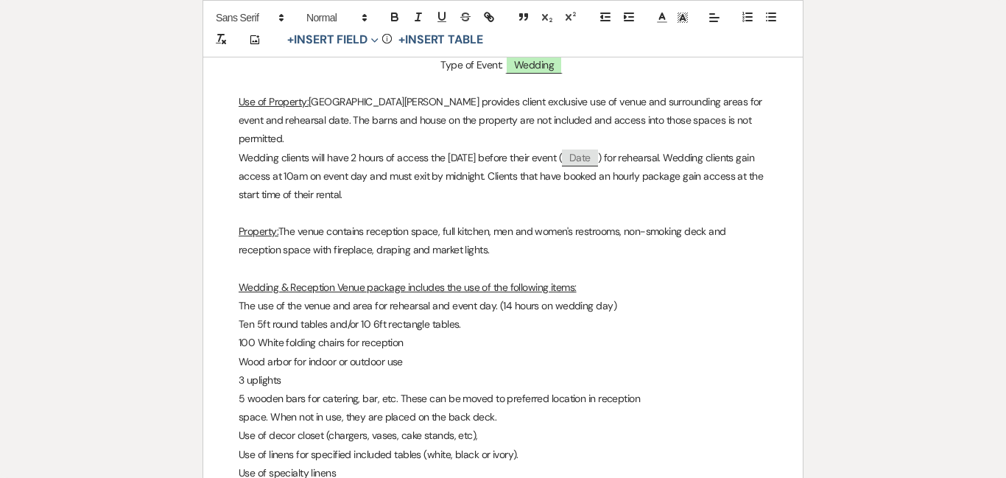
scroll to position [331, 0]
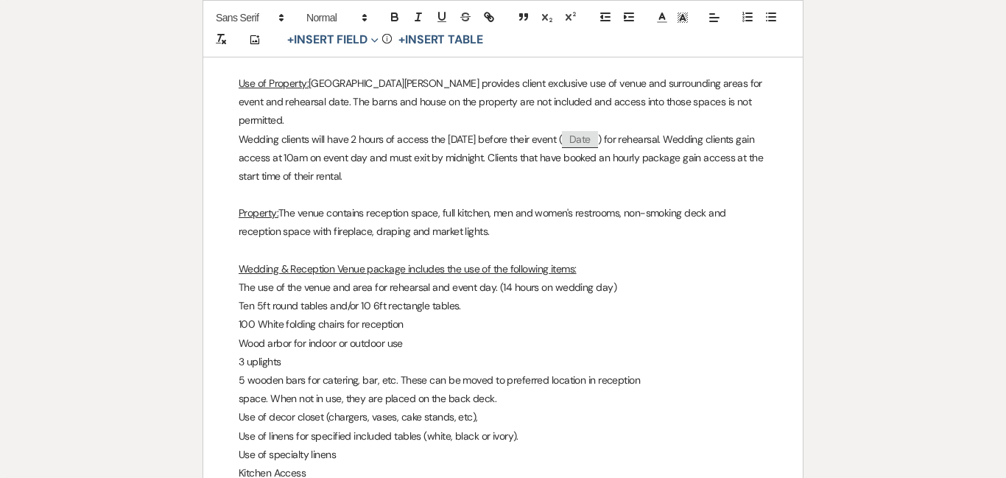
click at [261, 297] on p "Ten 5ft round tables and/or 10 6ft rectangle tables." at bounding box center [502, 306] width 529 height 18
click at [278, 297] on p "Ten 5ft round tables and/or 10 6ft rectangle tables." at bounding box center [502, 306] width 529 height 18
drag, startPoint x: 430, startPoint y: 285, endPoint x: 240, endPoint y: 284, distance: 189.9
click at [240, 297] on p "Tund tables and/or 10 6ft rectangle tables." at bounding box center [502, 306] width 529 height 18
drag, startPoint x: 409, startPoint y: 305, endPoint x: 249, endPoint y: 304, distance: 159.7
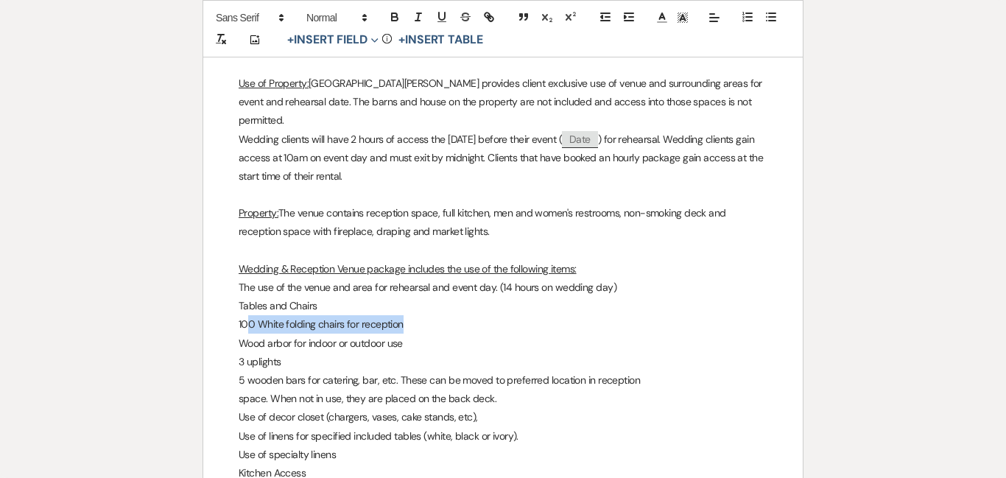
click at [249, 315] on p "100 White folding chairs for reception" at bounding box center [502, 324] width 529 height 18
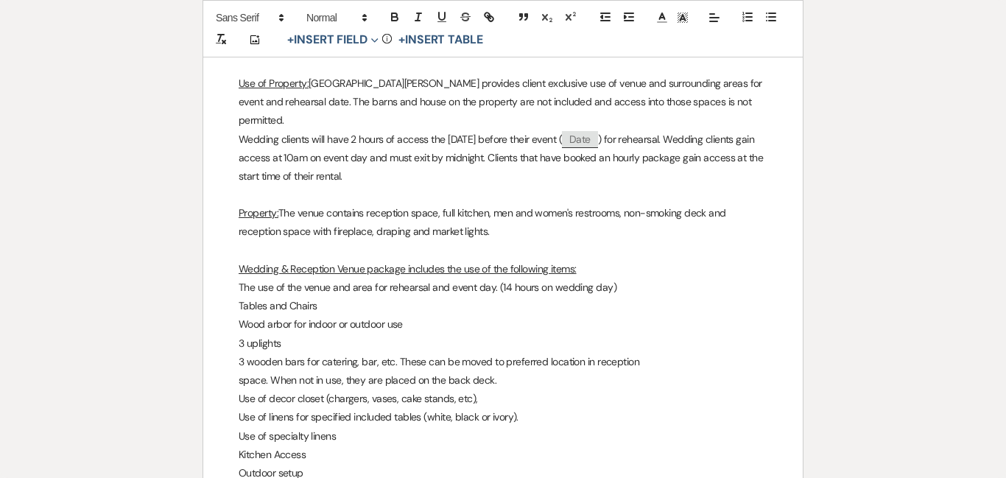
click at [664, 353] on p "3 wooden bars for catering, bar, etc. These can be moved to preferred location …" at bounding box center [502, 362] width 529 height 18
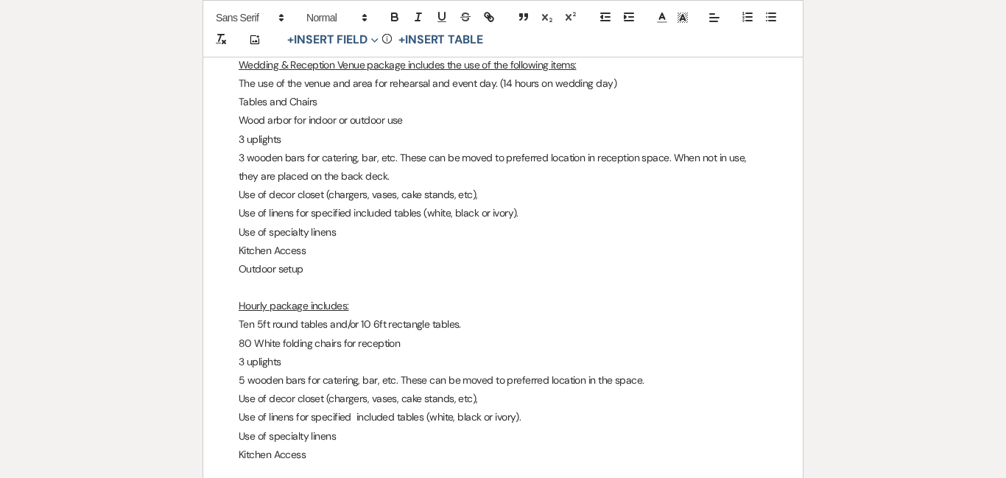
scroll to position [572, 0]
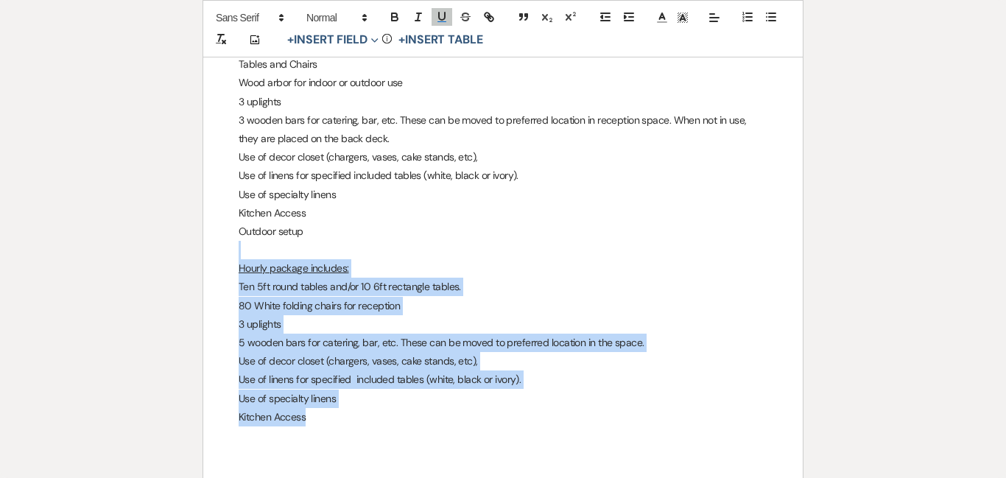
drag, startPoint x: 339, startPoint y: 224, endPoint x: 369, endPoint y: 391, distance: 169.7
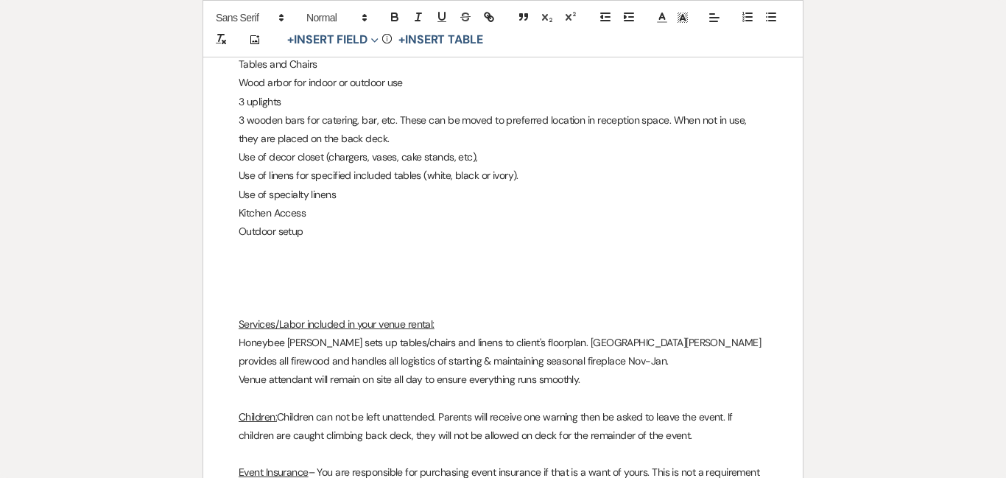
click at [275, 297] on p at bounding box center [502, 306] width 529 height 18
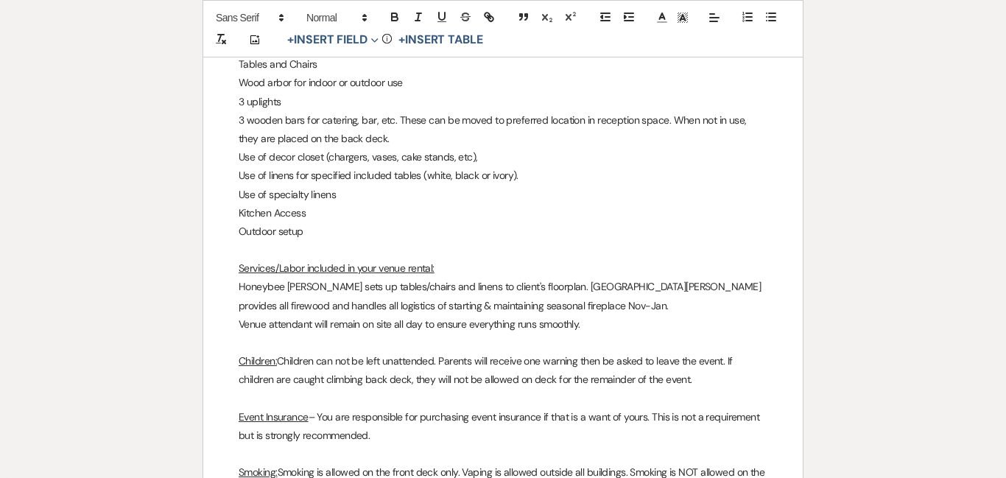
click at [536, 278] on p "Honeybee [PERSON_NAME] sets up tables/chairs and linens to client's floorplan. …" at bounding box center [502, 296] width 529 height 37
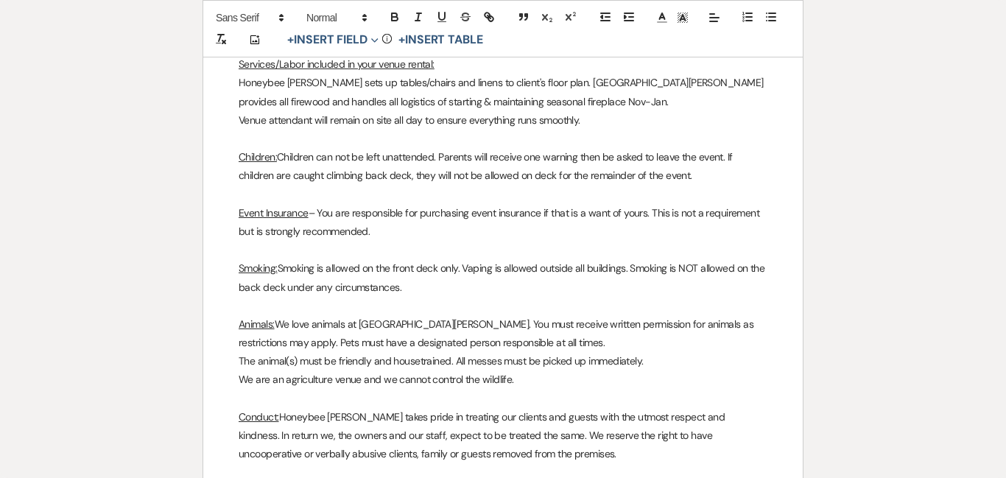
scroll to position [794, 0]
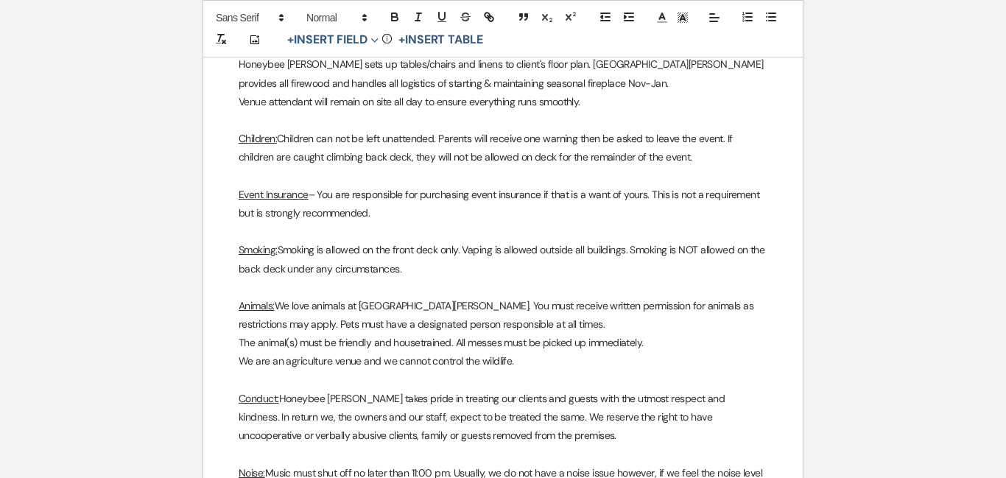
click at [418, 333] on p "The animal(s) must be friendly and housetrained. All messes must be picked up i…" at bounding box center [502, 342] width 529 height 18
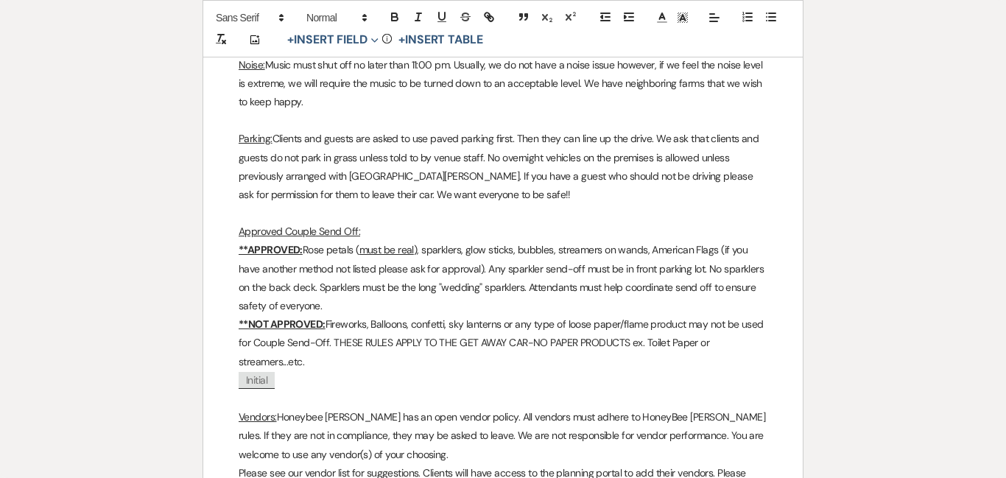
scroll to position [1220, 0]
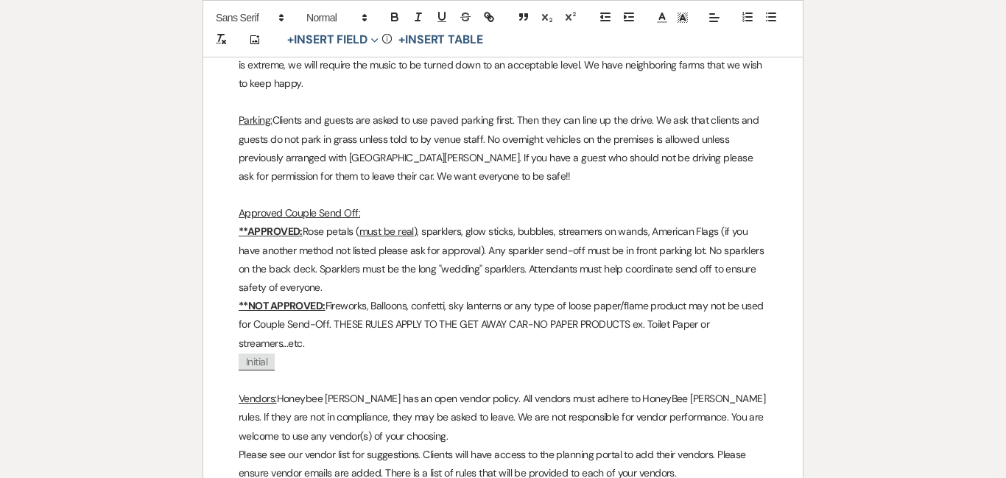
click at [513, 111] on p "Parking: Clients and guests are asked to use paved parking first. Then they can…" at bounding box center [502, 148] width 529 height 74
click at [568, 152] on p "Parking: Clients and guests are asked to use paved parking first. Then they can…" at bounding box center [502, 148] width 529 height 74
click at [517, 111] on p "Parking: Clients and guests are asked to use paved parking first. Then they can…" at bounding box center [502, 148] width 529 height 74
click at [386, 118] on p "Parking: Clients and guests are asked to use paved parking first. Then they can…" at bounding box center [502, 148] width 529 height 74
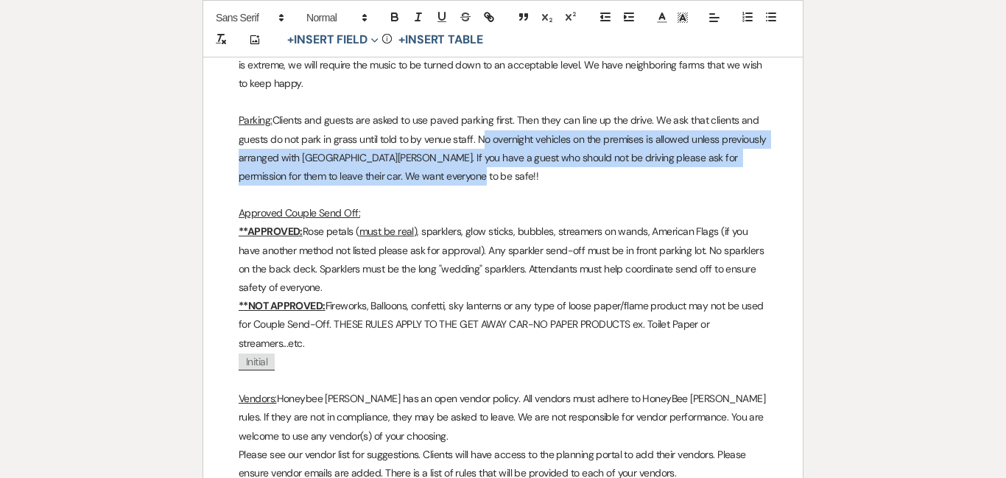
drag, startPoint x: 541, startPoint y: 155, endPoint x: 478, endPoint y: 124, distance: 69.8
click at [478, 124] on p "Parking: Clients and guests are asked to use paved parking first. Then they can…" at bounding box center [502, 148] width 529 height 74
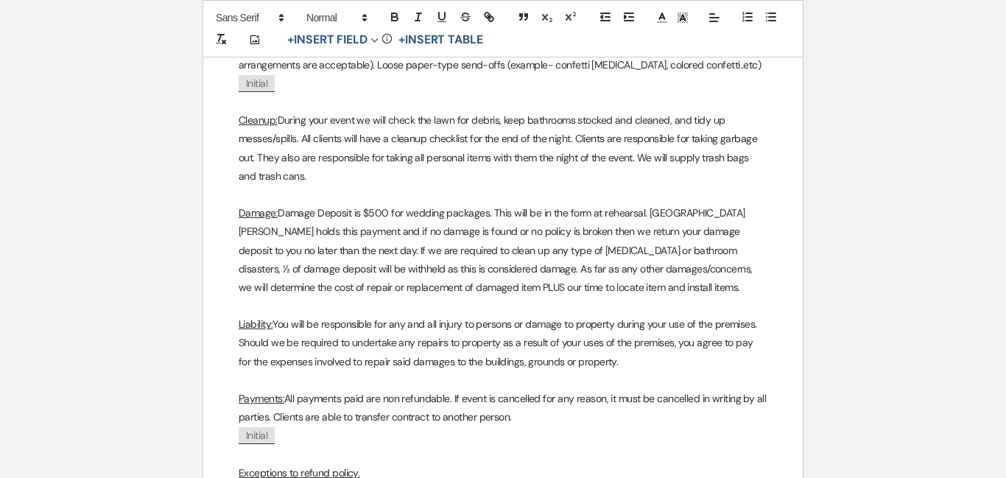
scroll to position [2018, 0]
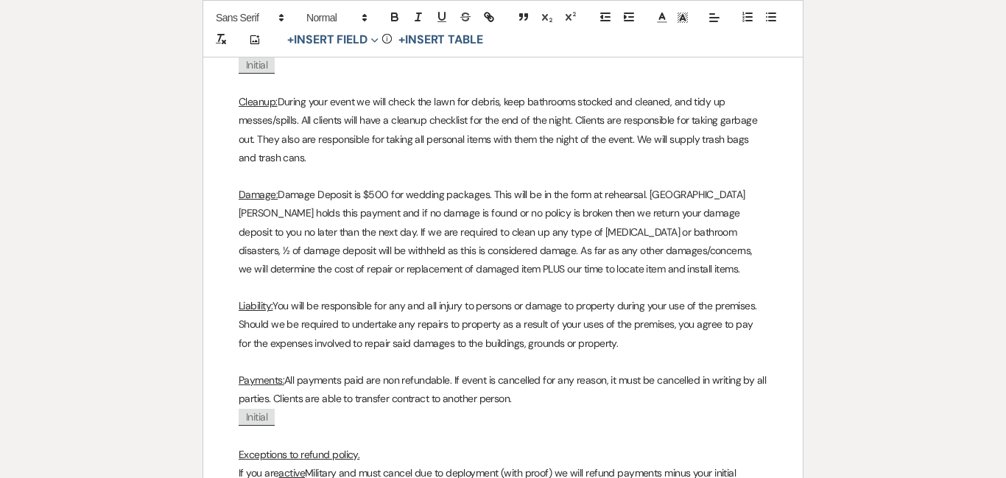
click at [617, 247] on p "Damage: Damage Deposit is $500 for wedding packages. This will be in the form a…" at bounding box center [502, 231] width 529 height 93
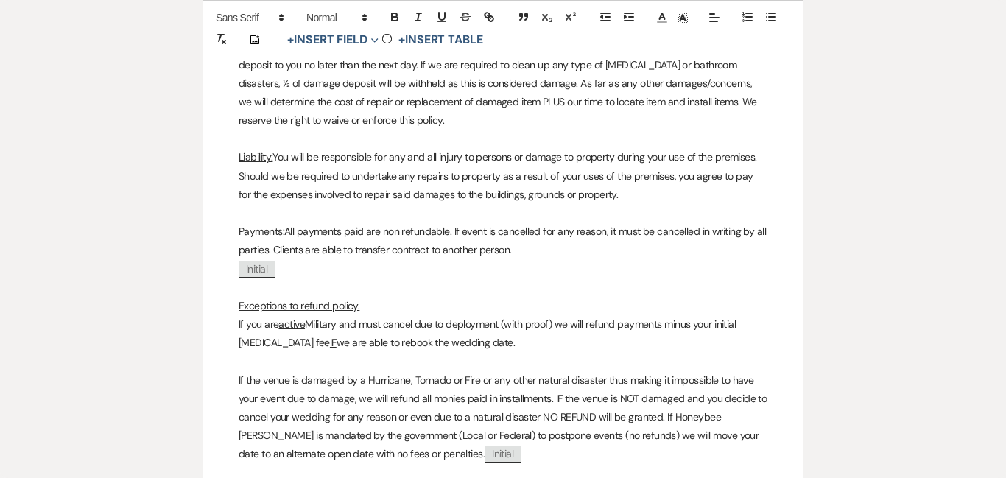
scroll to position [2203, 0]
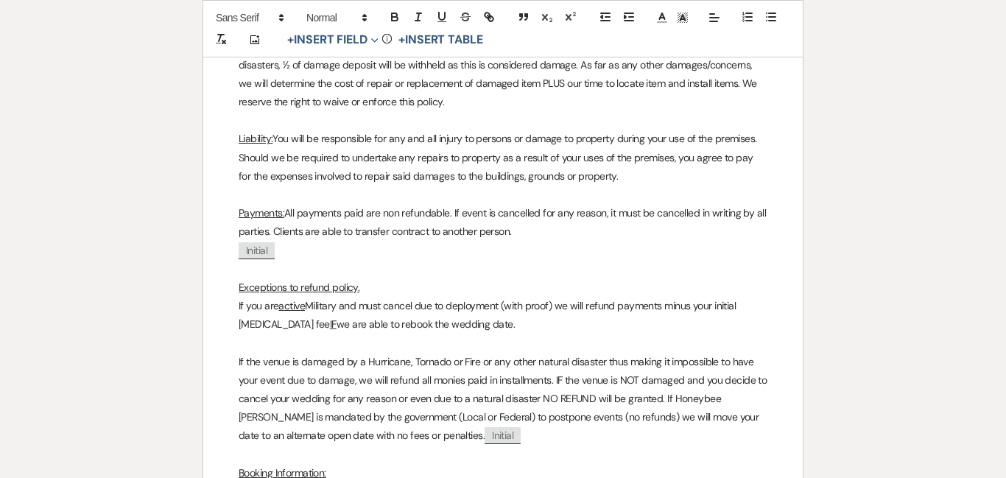
click at [386, 305] on p "If you are active Military and must cancel due to deployment (with proof) we wi…" at bounding box center [502, 315] width 529 height 37
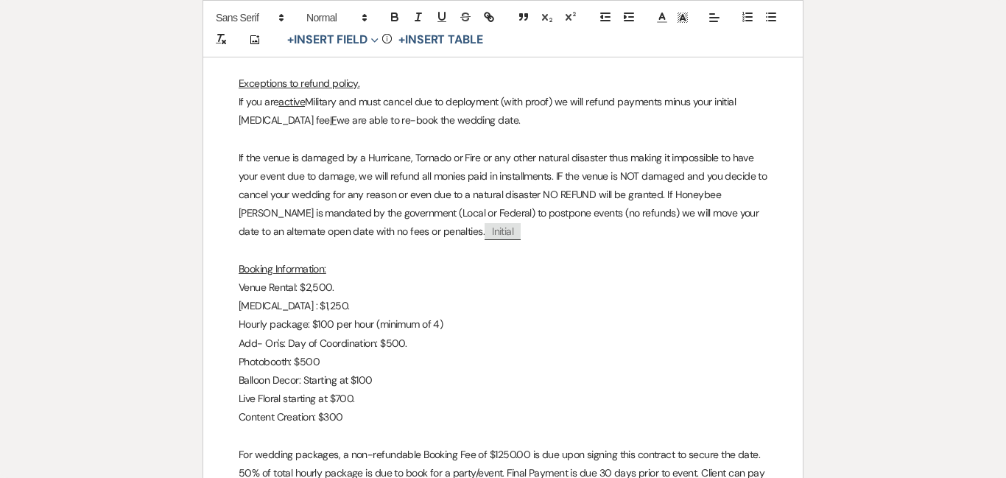
scroll to position [2445, 0]
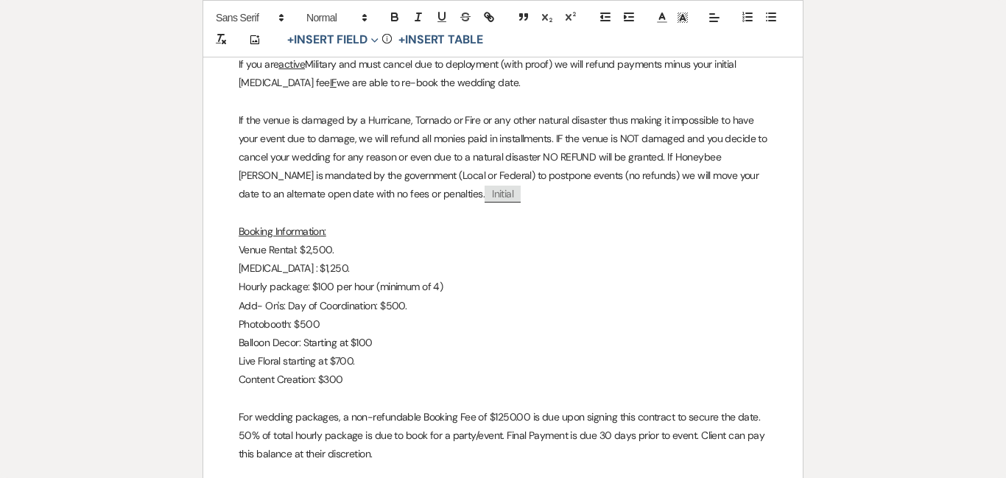
click at [331, 241] on p "Venue Rental: $2,500." at bounding box center [502, 250] width 529 height 18
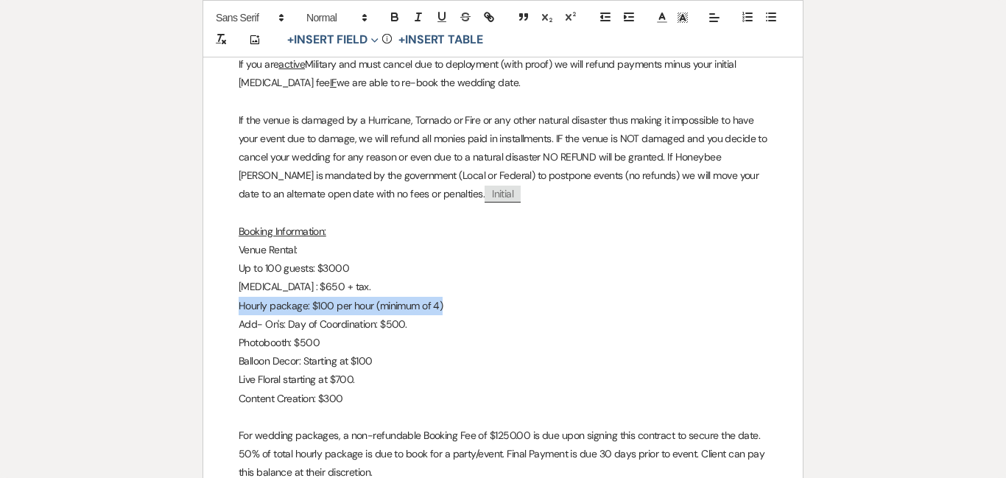
drag, startPoint x: 450, startPoint y: 284, endPoint x: 241, endPoint y: 286, distance: 209.8
click at [241, 297] on p "Hourly package: $100 per hour (minimum of 4)" at bounding box center [502, 306] width 529 height 18
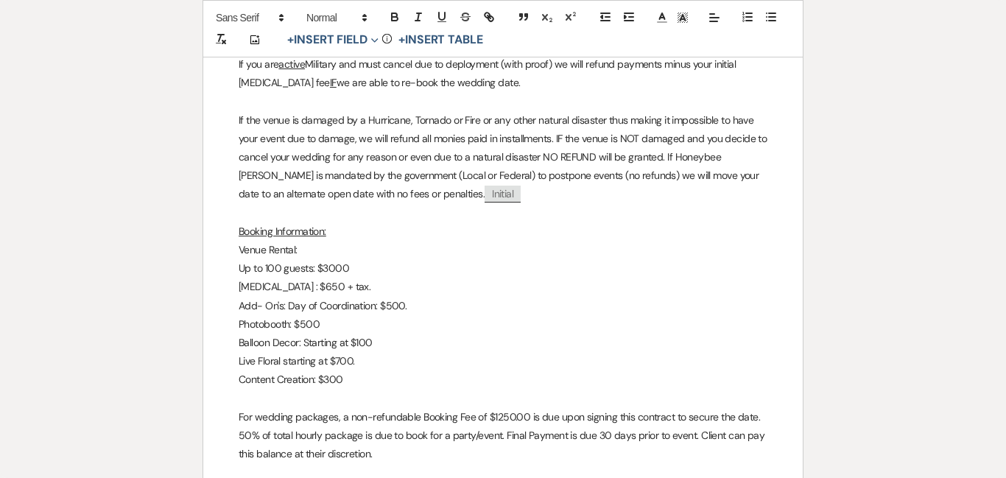
click at [264, 315] on p "Photobooth: $500" at bounding box center [502, 324] width 529 height 18
click at [363, 370] on p "Content Creation: $300" at bounding box center [502, 379] width 529 height 18
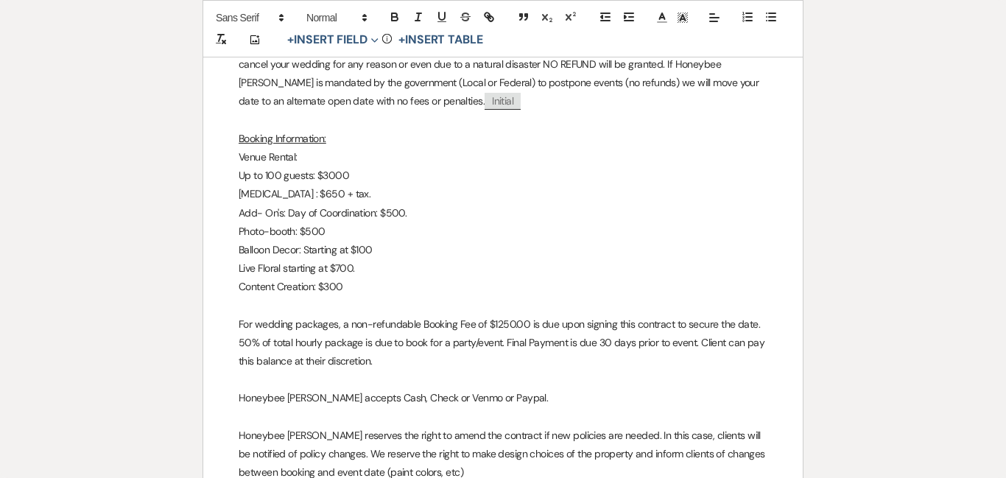
scroll to position [2556, 0]
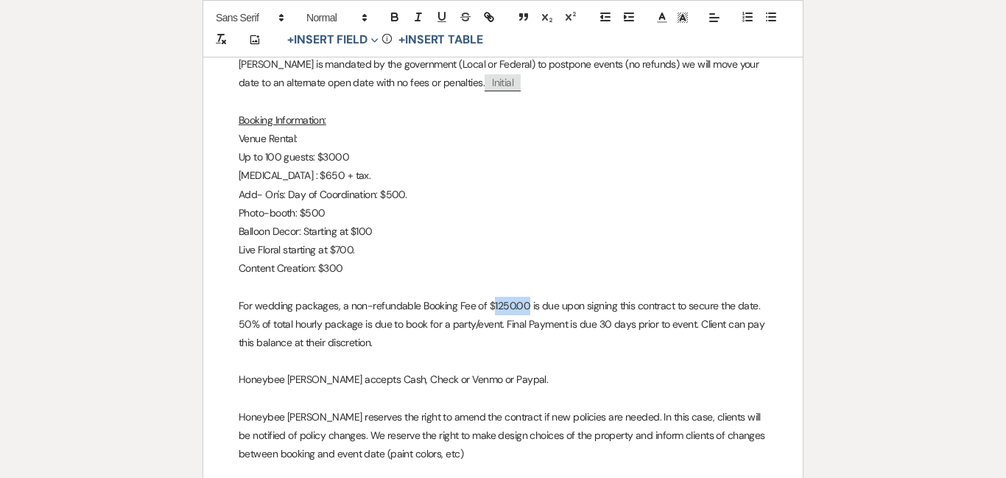
drag, startPoint x: 526, startPoint y: 287, endPoint x: 491, endPoint y: 283, distance: 35.6
click at [491, 297] on p "For wedding packages, a non-refundable Booking Fee of $1250.00 is due upon sign…" at bounding box center [502, 325] width 529 height 56
drag, startPoint x: 503, startPoint y: 302, endPoint x: 473, endPoint y: 302, distance: 29.4
click at [473, 302] on p "For wedding packages, a non-refundable Booking Fee of $650+tax is due upon sign…" at bounding box center [502, 325] width 529 height 56
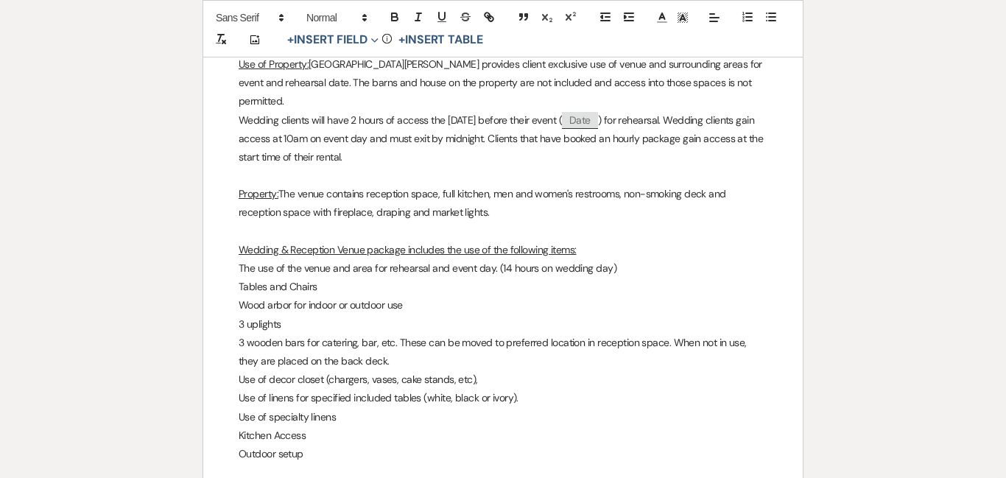
scroll to position [275, 0]
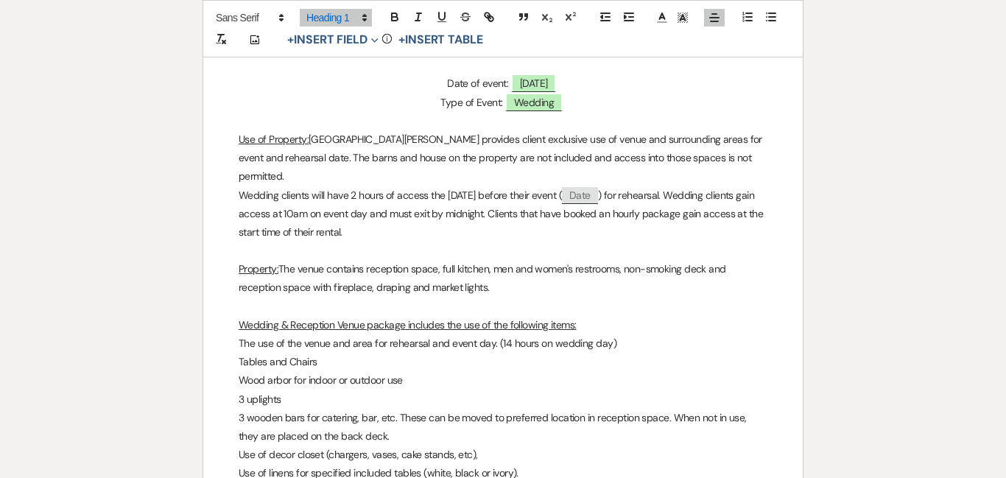
click at [244, 390] on p "3 uplights" at bounding box center [502, 399] width 529 height 18
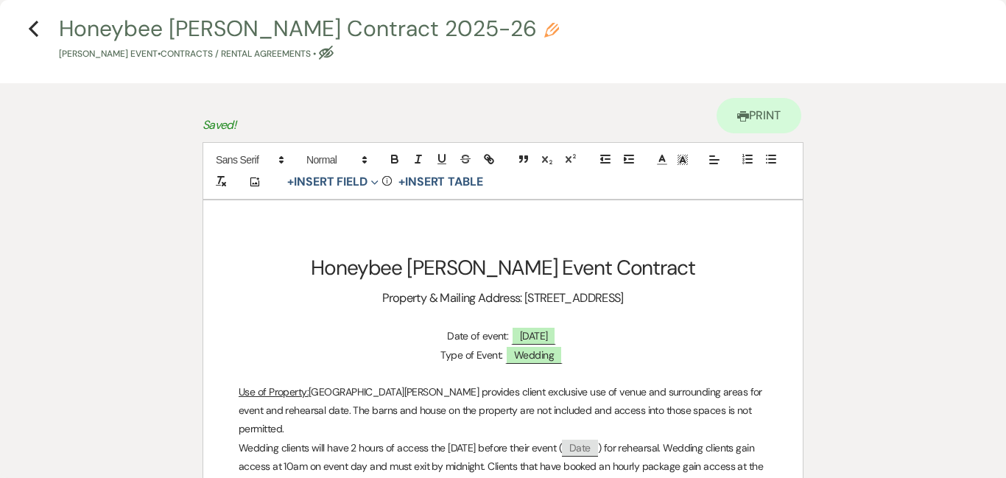
scroll to position [0, 0]
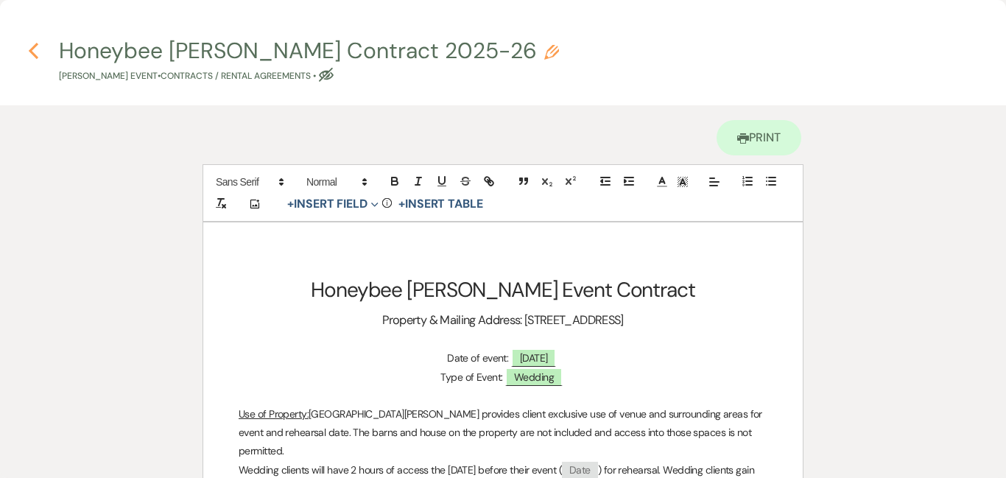
click at [35, 49] on icon "Previous" at bounding box center [33, 51] width 11 height 18
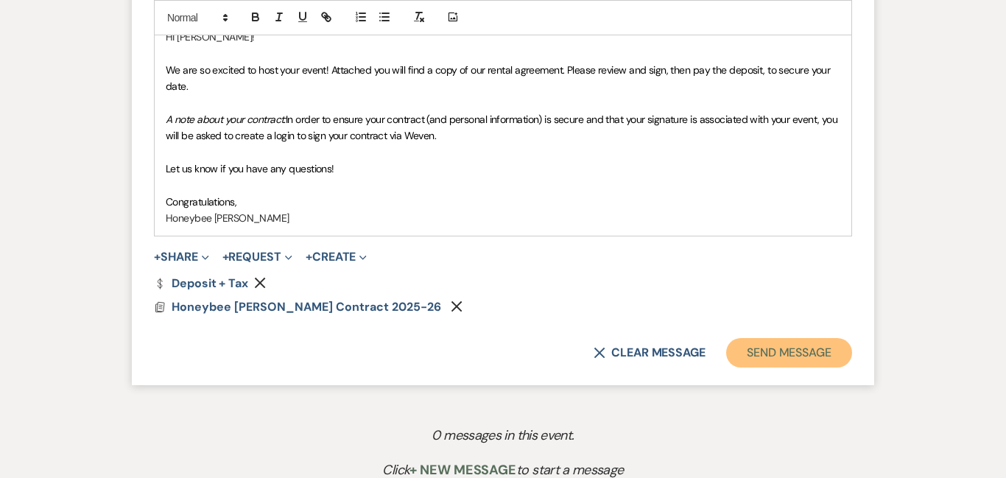
click at [799, 342] on button "Send Message" at bounding box center [789, 352] width 126 height 29
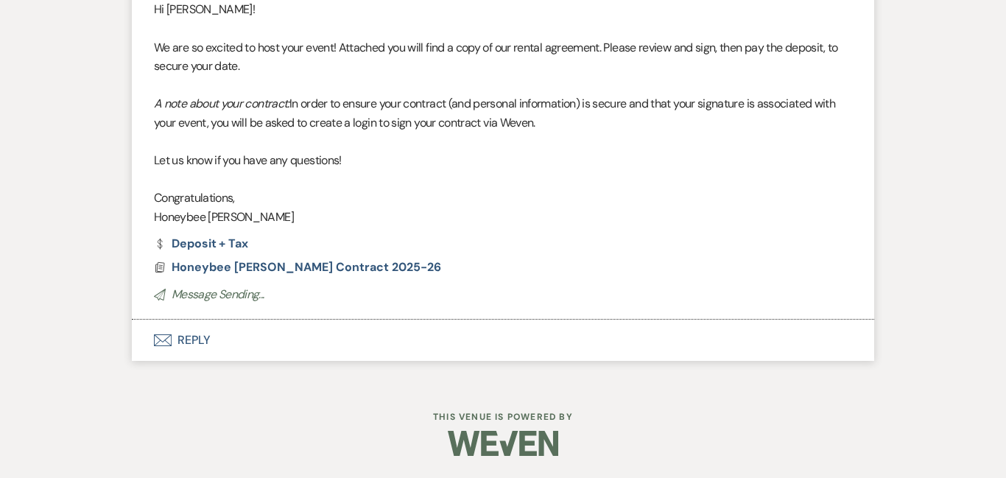
scroll to position [375, 0]
